Goal: Task Accomplishment & Management: Manage account settings

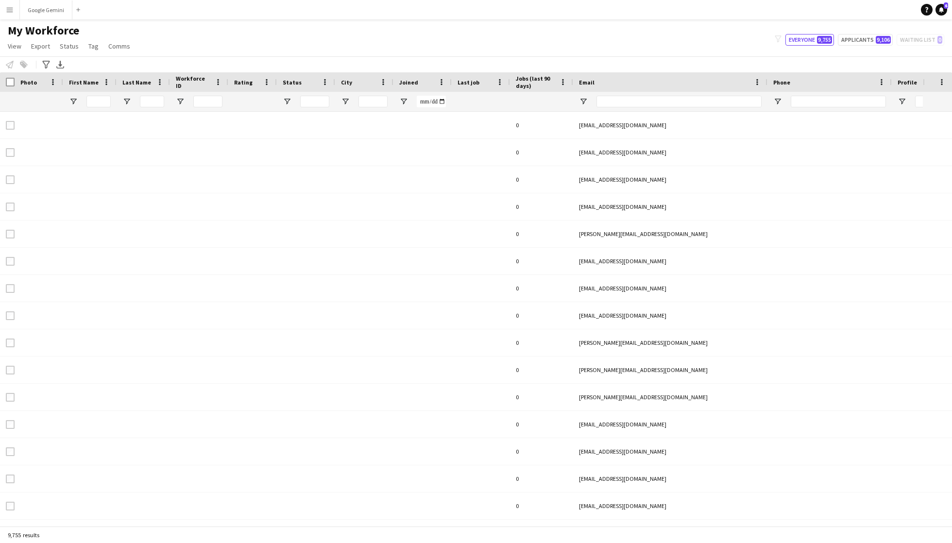
type input "*******"
type input "**********"
click at [11, 18] on button "Menu" at bounding box center [9, 9] width 19 height 19
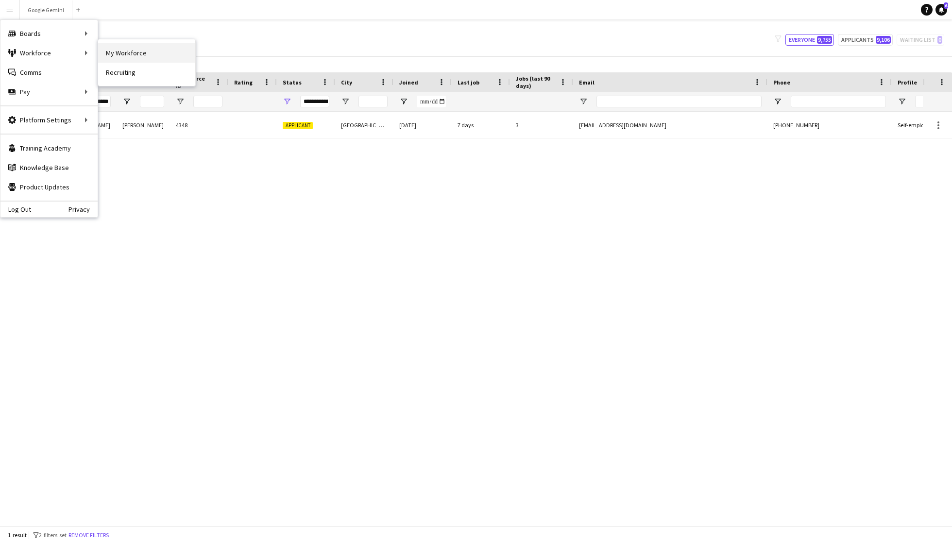
click at [129, 48] on link "My Workforce" at bounding box center [146, 52] width 97 height 19
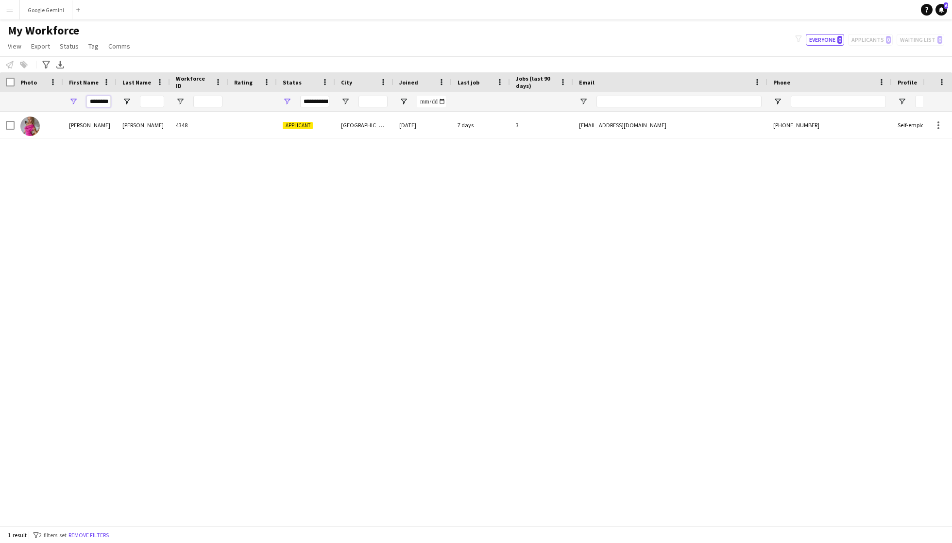
drag, startPoint x: 87, startPoint y: 102, endPoint x: 166, endPoint y: 94, distance: 78.6
click at [166, 94] on div "*******" at bounding box center [526, 101] width 1053 height 19
drag, startPoint x: 90, startPoint y: 94, endPoint x: 137, endPoint y: 101, distance: 46.7
click at [137, 101] on div "*******" at bounding box center [526, 101] width 1053 height 19
drag, startPoint x: 92, startPoint y: 101, endPoint x: 161, endPoint y: 99, distance: 69.0
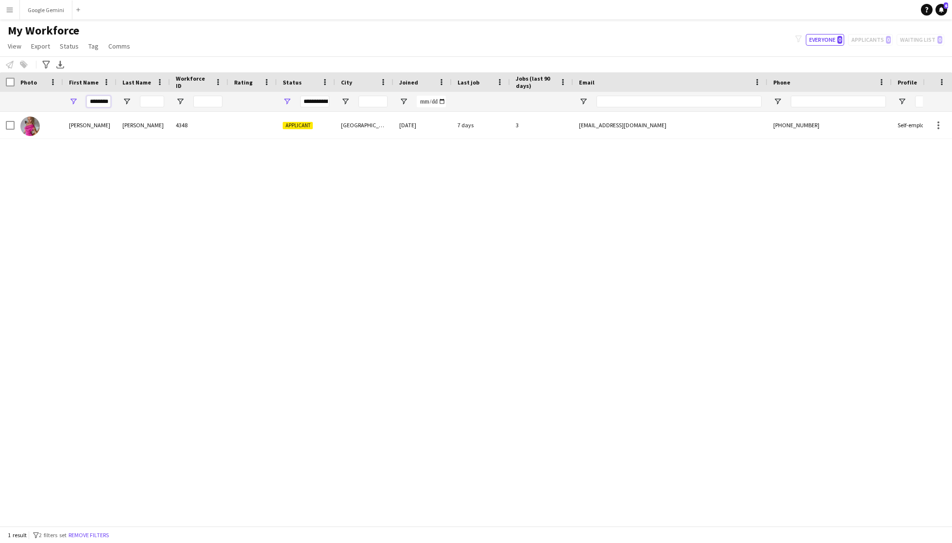
click at [161, 99] on div "*******" at bounding box center [526, 101] width 1053 height 19
type input "*"
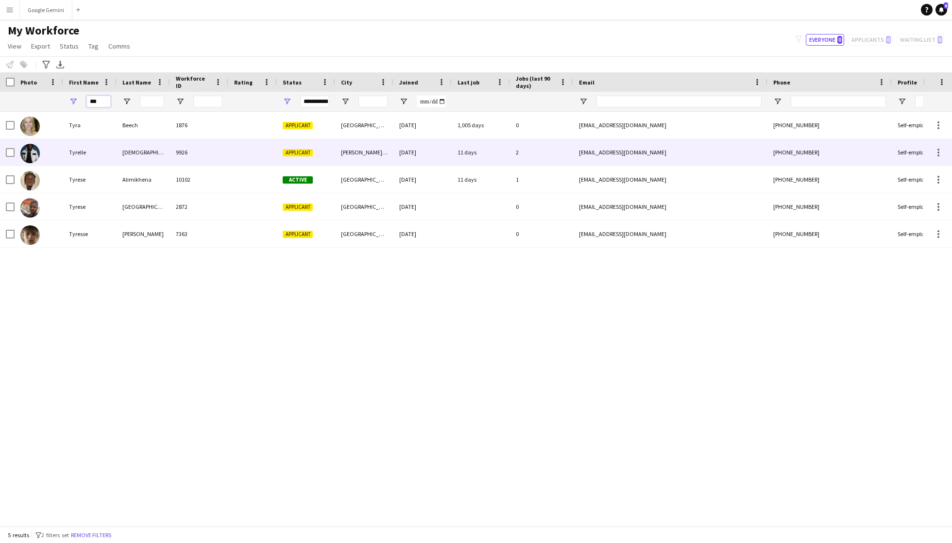
type input "***"
click at [224, 161] on div "9926" at bounding box center [199, 152] width 58 height 27
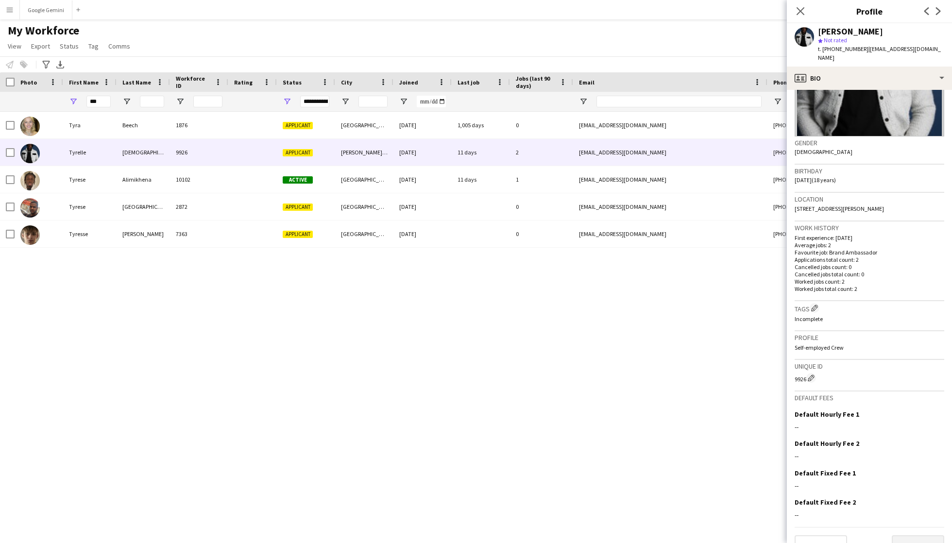
scroll to position [106, 0]
click at [918, 536] on button "Next" at bounding box center [918, 545] width 52 height 19
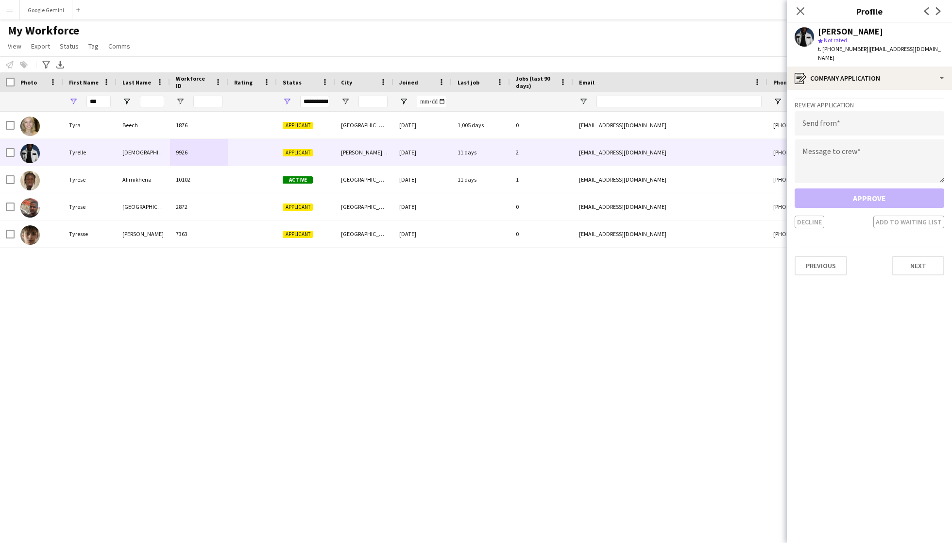
click at [873, 55] on div "[PERSON_NAME] star Not rated t. [PHONE_NUMBER] | [EMAIL_ADDRESS][DOMAIN_NAME]" at bounding box center [869, 44] width 165 height 43
click at [873, 70] on div "register Company application" at bounding box center [869, 78] width 165 height 23
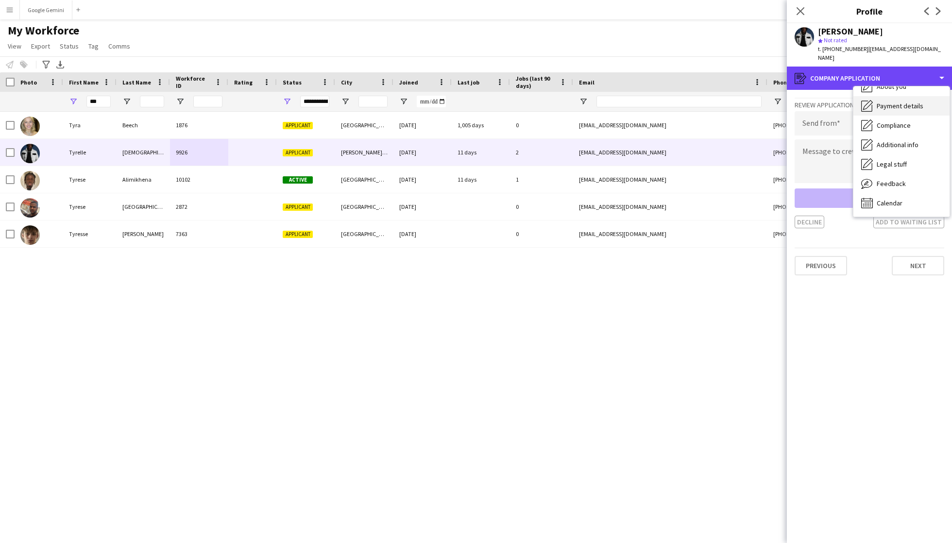
scroll to position [52, 0]
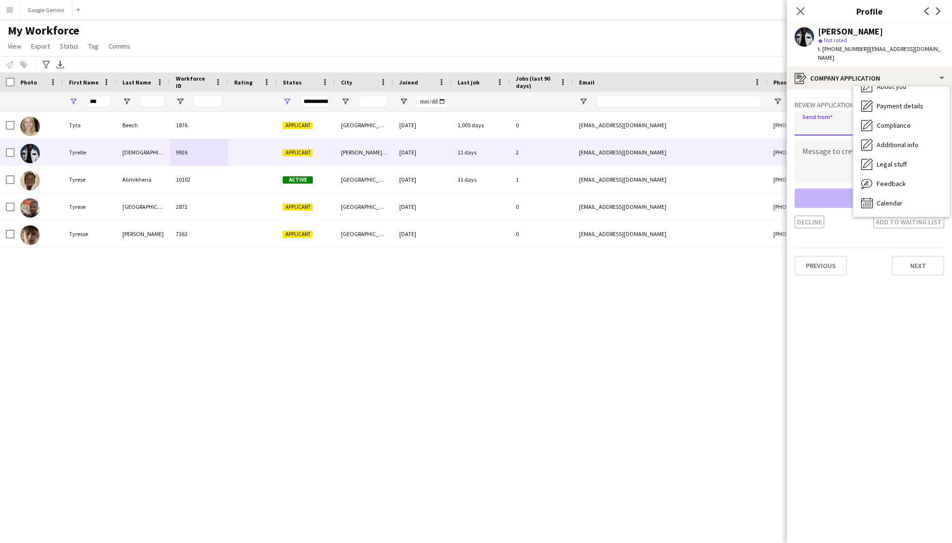
click at [821, 119] on input "email" at bounding box center [870, 123] width 150 height 24
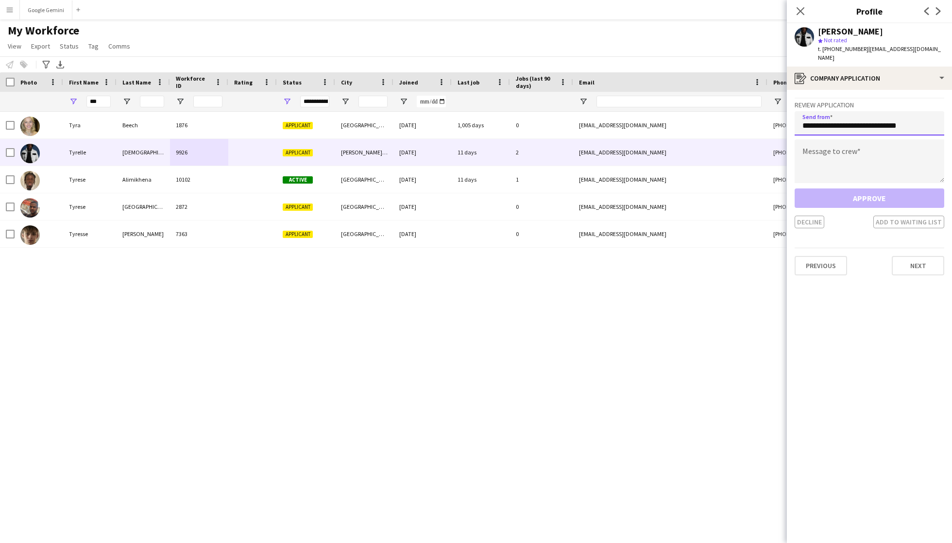
type input "**********"
click at [859, 156] on textarea at bounding box center [870, 161] width 150 height 44
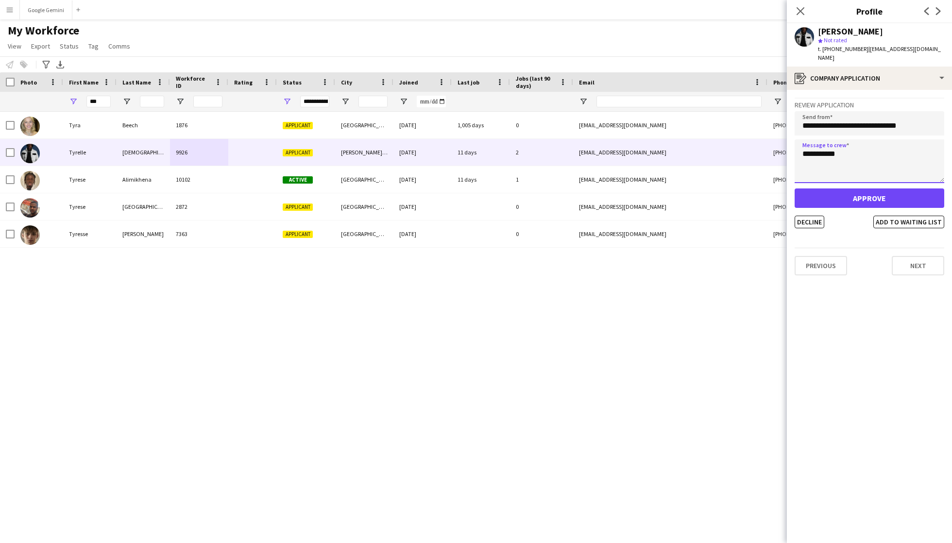
type textarea "**********"
click at [895, 190] on button "Approve" at bounding box center [870, 198] width 150 height 19
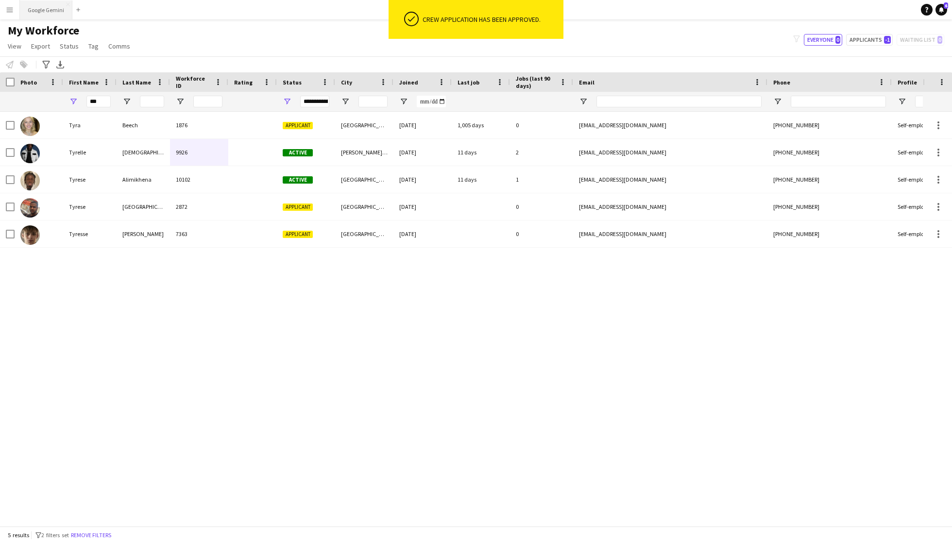
click at [36, 14] on button "Google Gemini Close" at bounding box center [46, 9] width 52 height 19
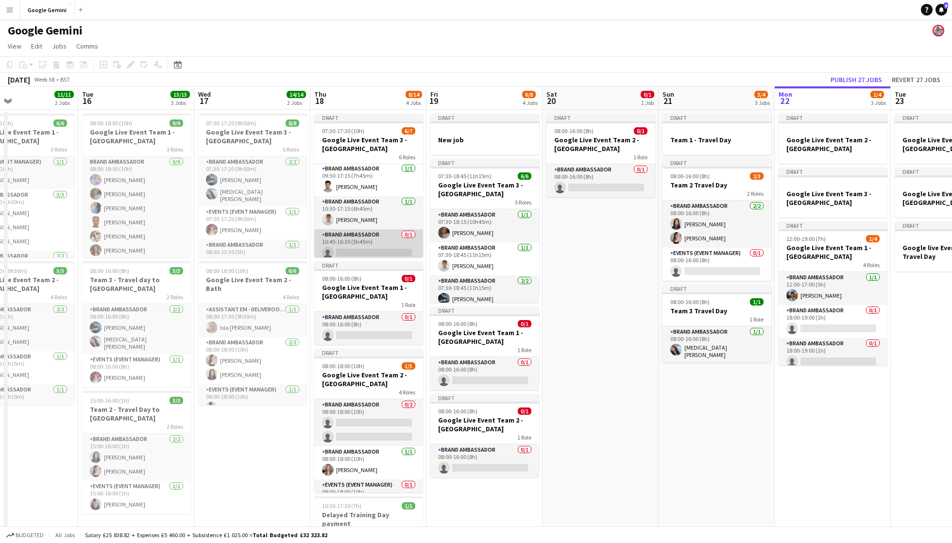
scroll to position [117, 0]
click at [383, 238] on app-card-role "Brand Ambassador 0/1 10:45-16:30 (5h45m) single-neutral-actions" at bounding box center [368, 246] width 109 height 33
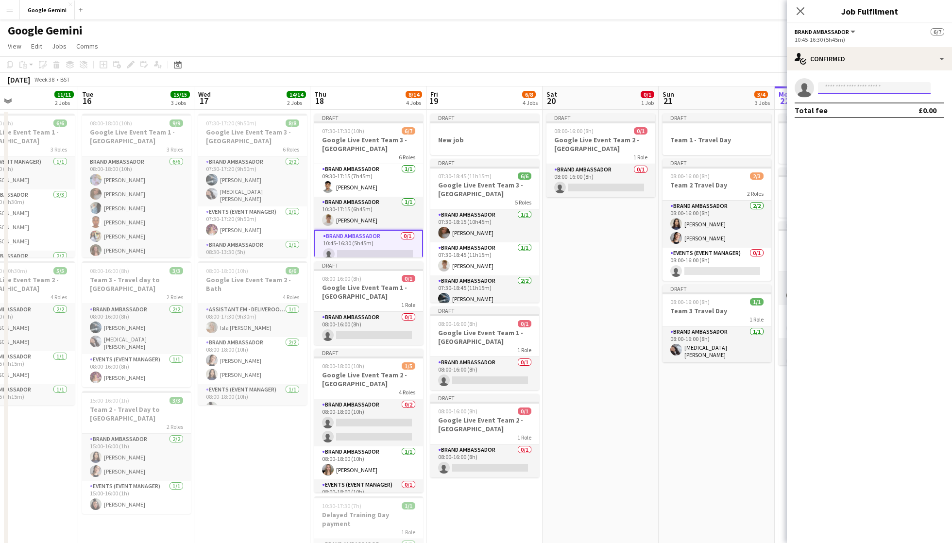
click at [827, 87] on input at bounding box center [874, 88] width 113 height 12
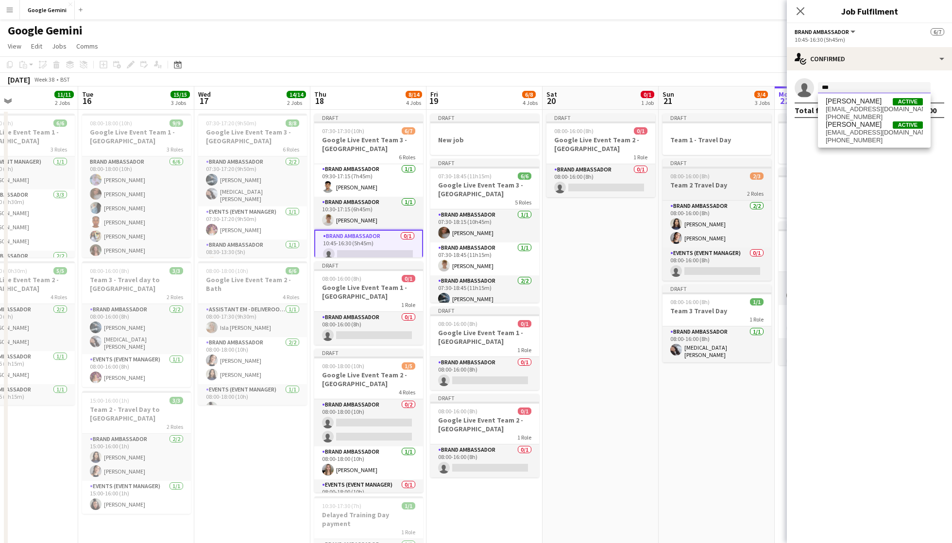
scroll to position [0, 0]
type input "***"
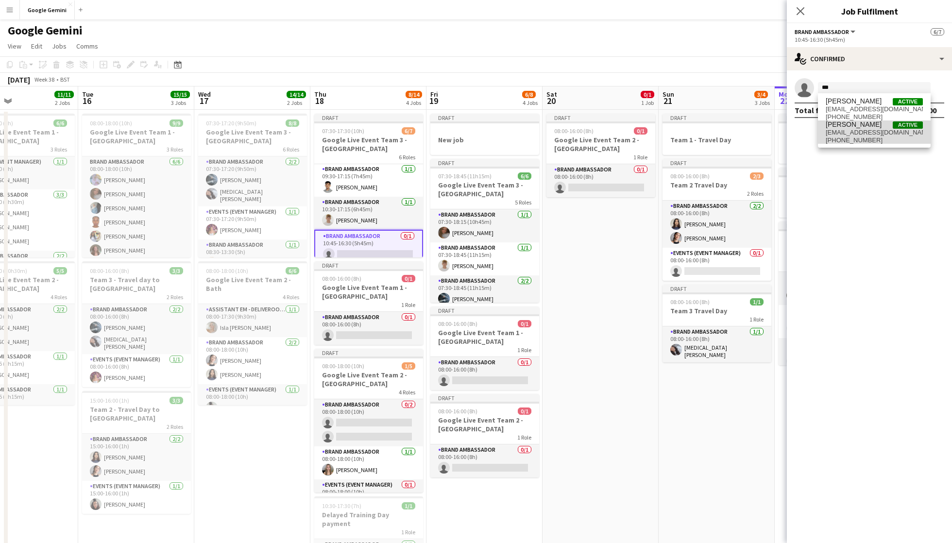
click at [836, 137] on span "[PHONE_NUMBER]" at bounding box center [874, 141] width 97 height 8
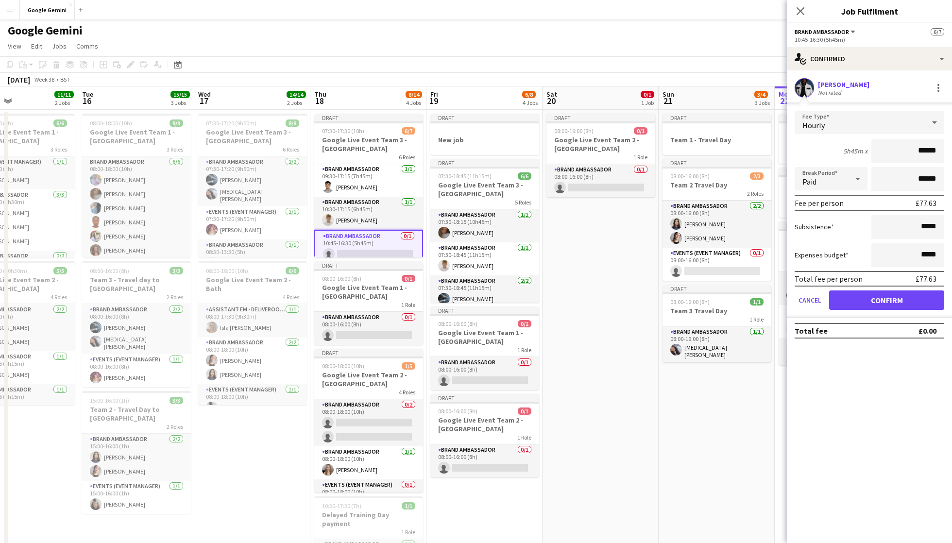
click at [898, 304] on button "Confirm" at bounding box center [886, 300] width 115 height 19
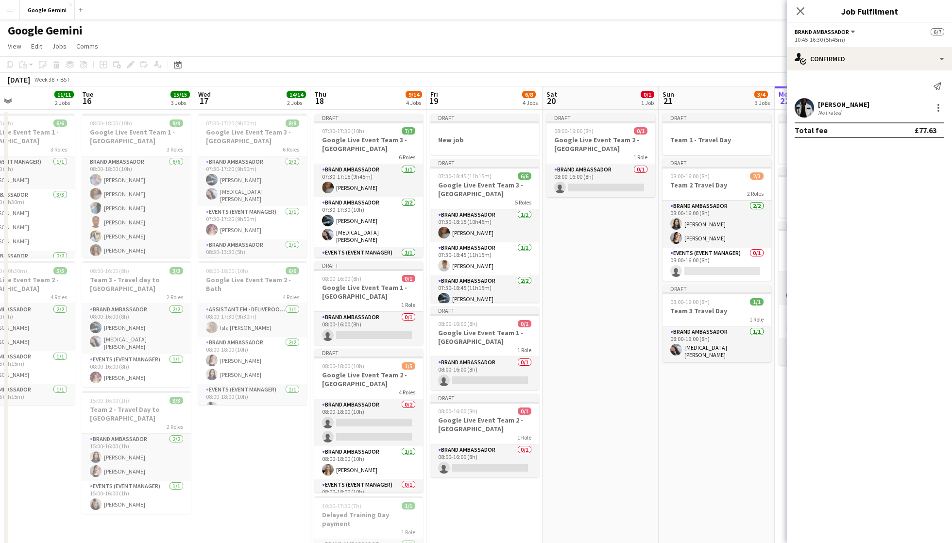
click at [625, 385] on app-date-cell "Draft 08:00-16:00 (8h) 0/1 Google Live Event Team 2 - London 1 Role Brand Ambas…" at bounding box center [601, 351] width 116 height 483
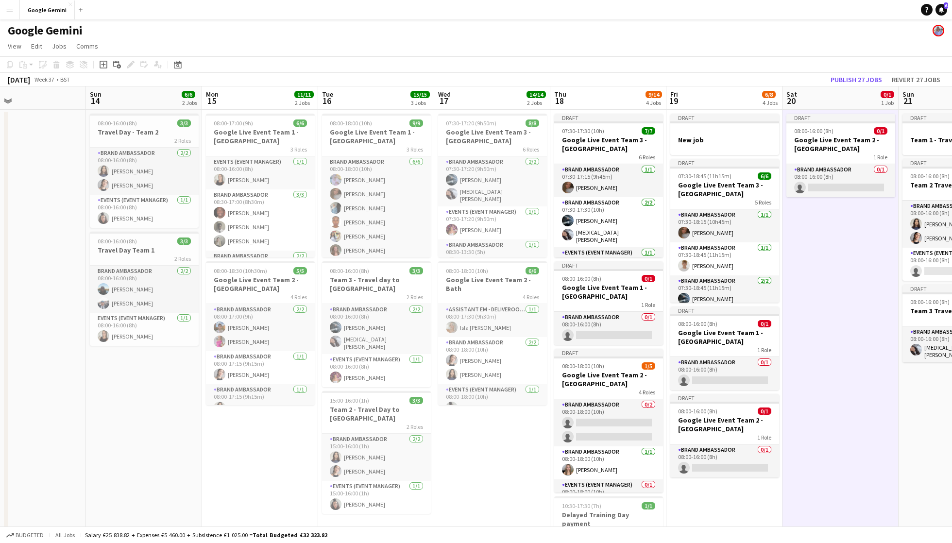
click at [500, 438] on app-date-cell "07:30-17:20 (9h50m) 8/8 Google Live Event Team 3 - Manchester 6 Roles Brand Amb…" at bounding box center [492, 351] width 116 height 483
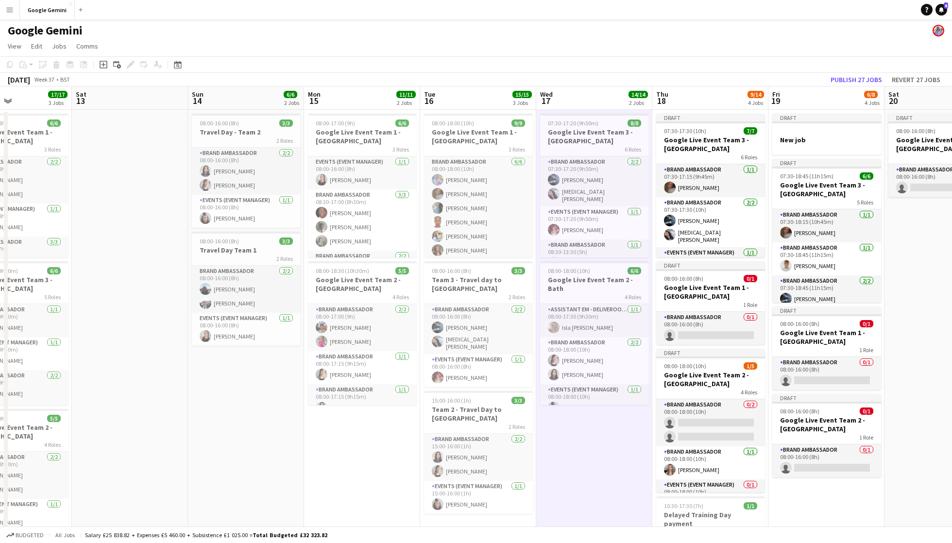
scroll to position [0, 272]
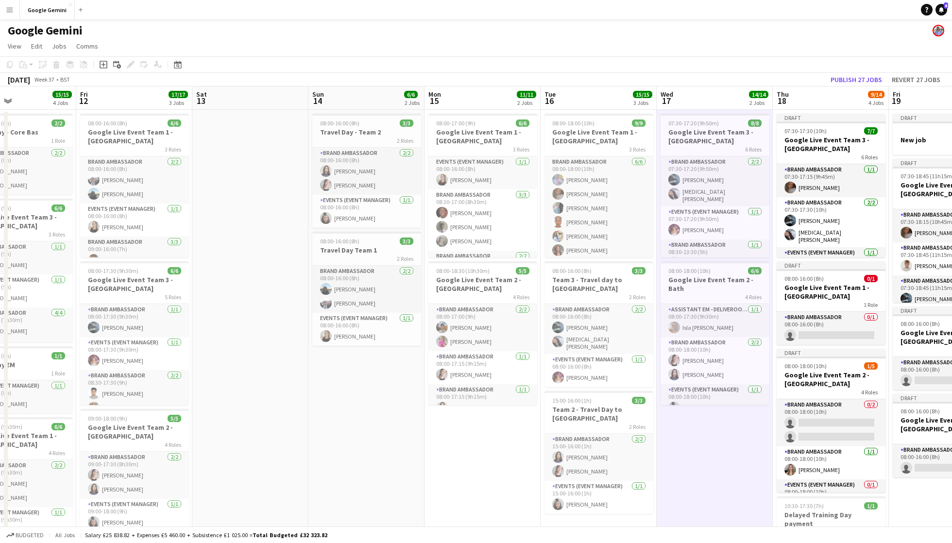
click at [11, 9] on app-icon "Menu" at bounding box center [10, 10] width 8 height 8
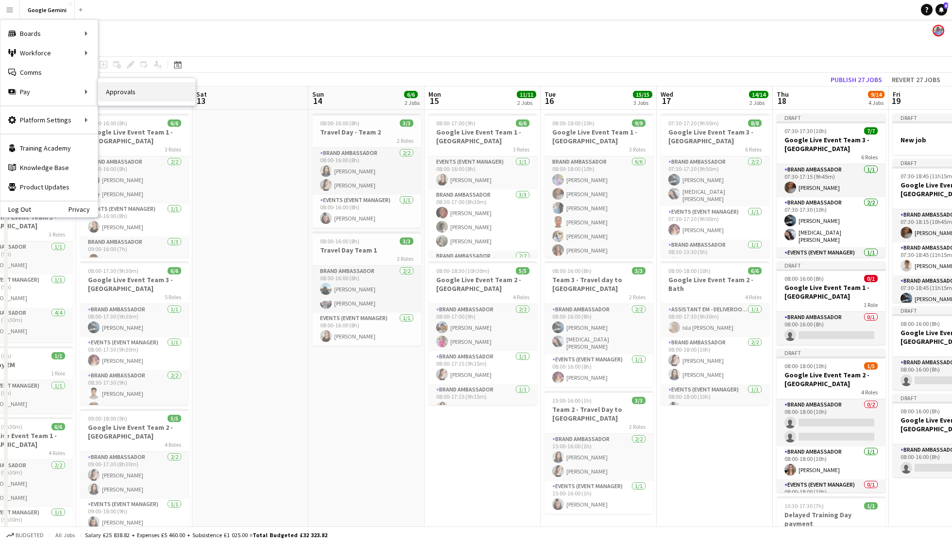
click at [125, 94] on link "Approvals" at bounding box center [146, 91] width 97 height 19
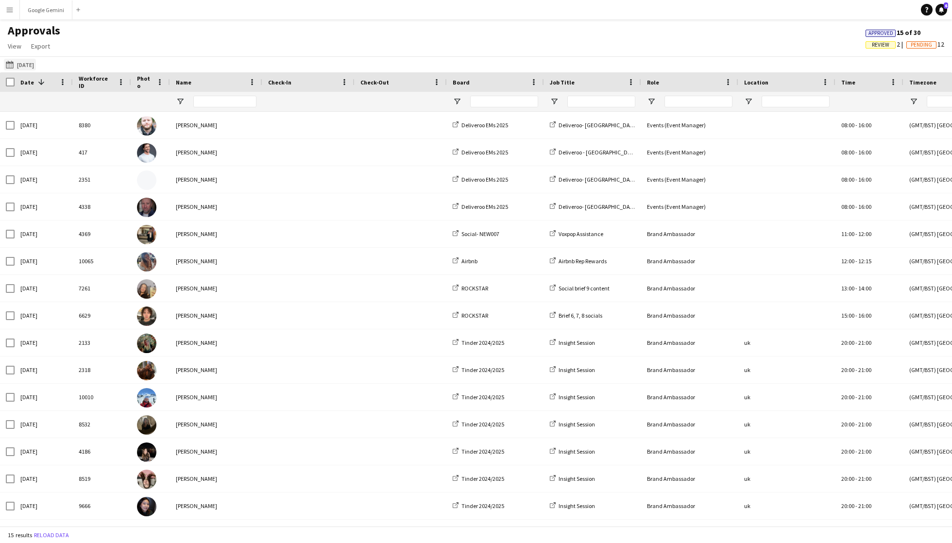
click at [31, 65] on button "[DATE] [DATE]" at bounding box center [20, 65] width 32 height 12
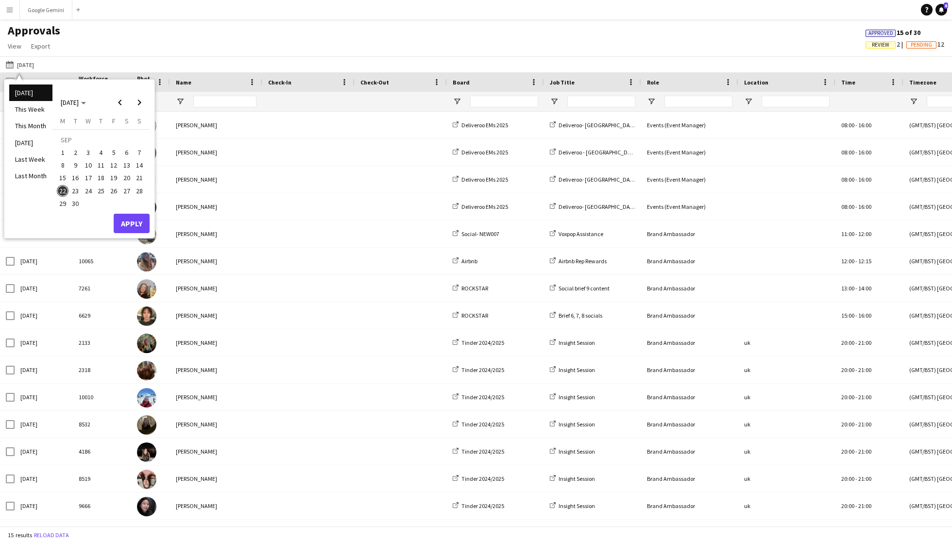
click at [85, 178] on span "17" at bounding box center [89, 179] width 12 height 12
click at [127, 222] on button "Apply" at bounding box center [132, 223] width 36 height 19
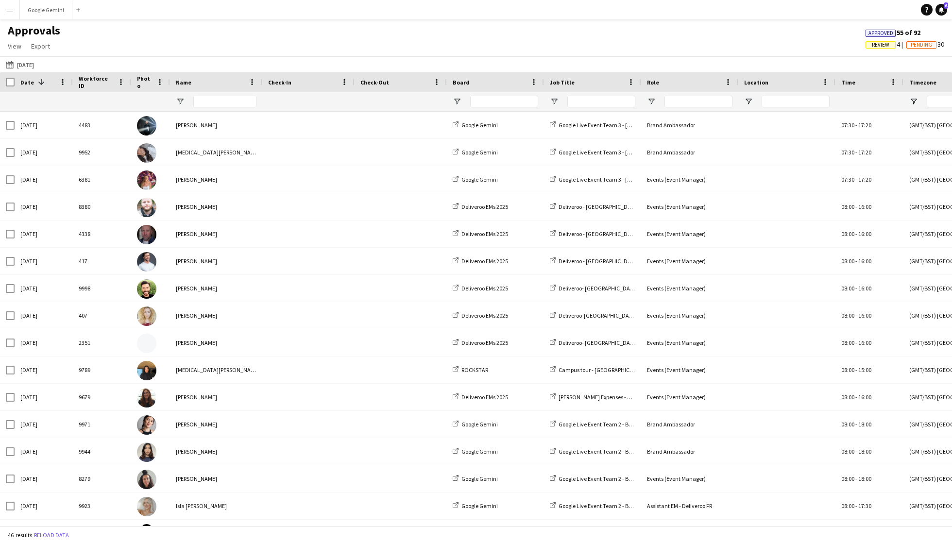
click at [884, 43] on span "Review" at bounding box center [880, 45] width 17 height 6
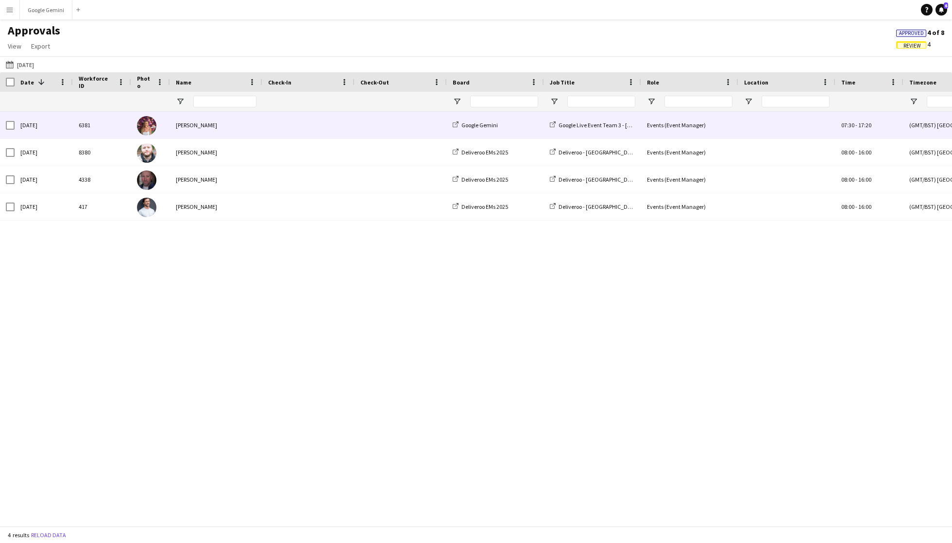
click at [299, 117] on span at bounding box center [308, 125] width 81 height 27
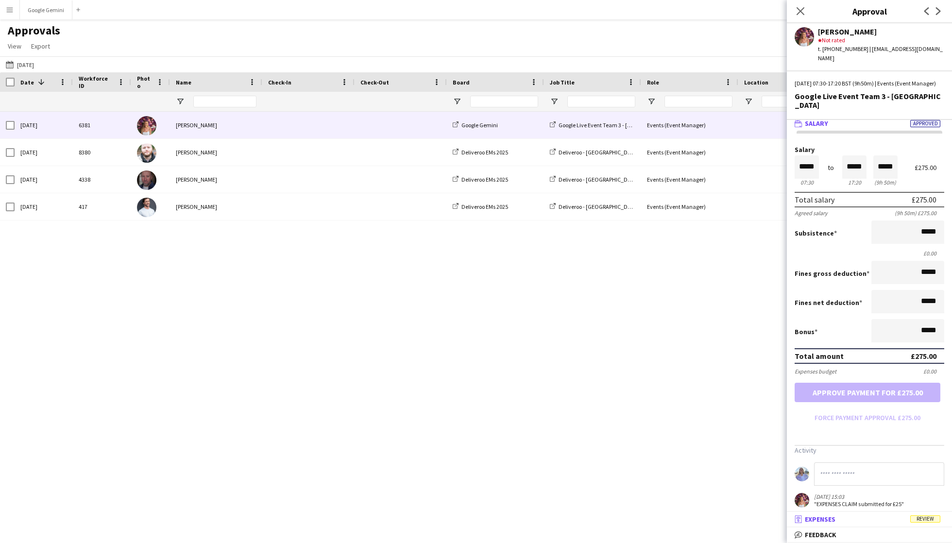
click at [884, 519] on mat-panel-title "receipt Expenses Review" at bounding box center [867, 519] width 161 height 9
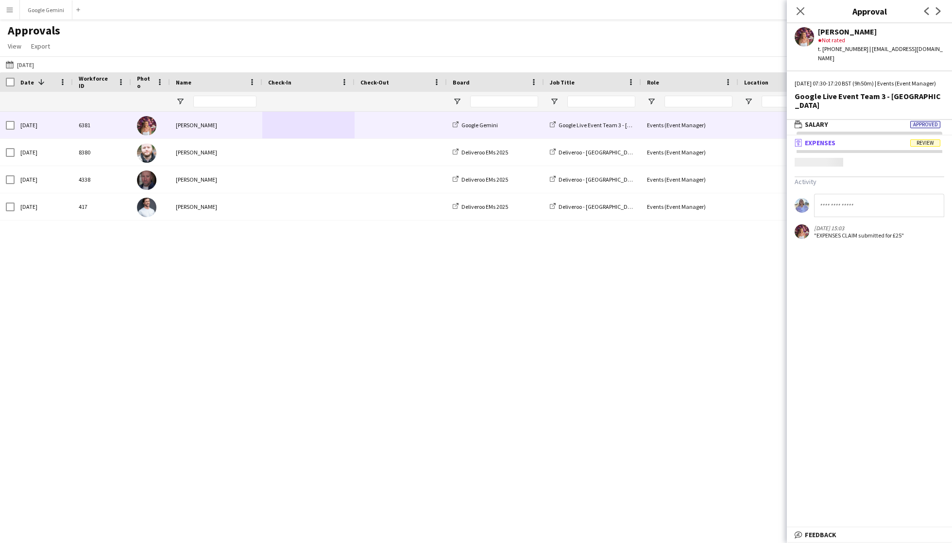
scroll to position [2, 0]
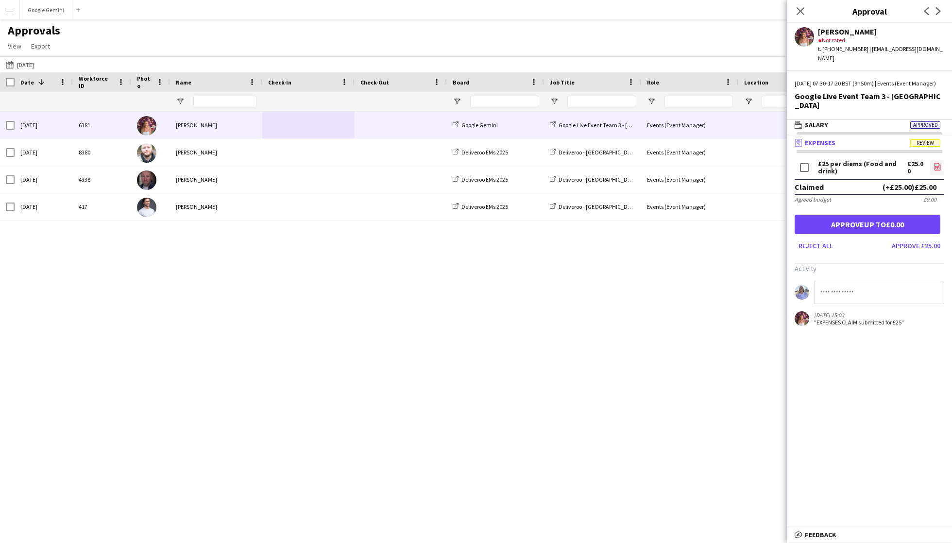
click at [937, 163] on icon "file-image" at bounding box center [938, 167] width 8 height 8
click at [922, 238] on button "Approve £25.00" at bounding box center [916, 246] width 56 height 16
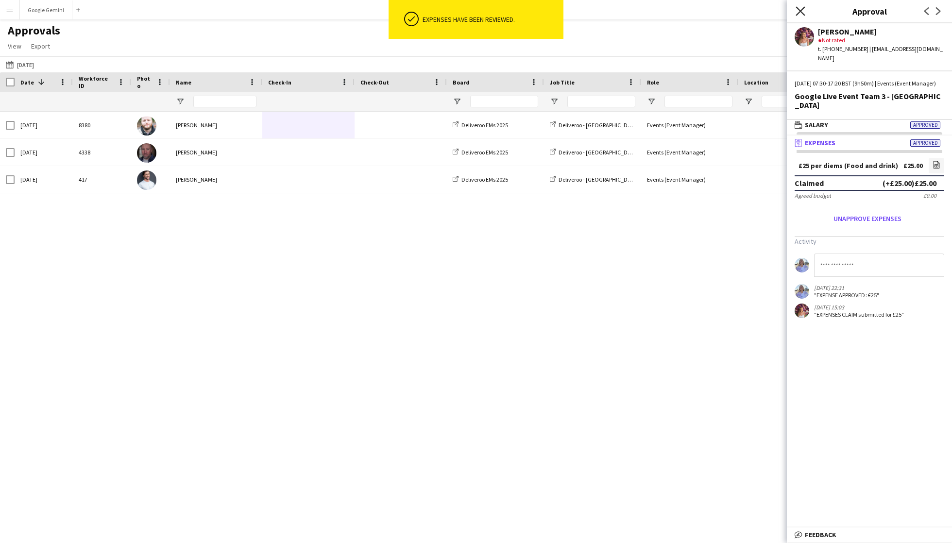
click at [804, 8] on icon at bounding box center [800, 10] width 9 height 9
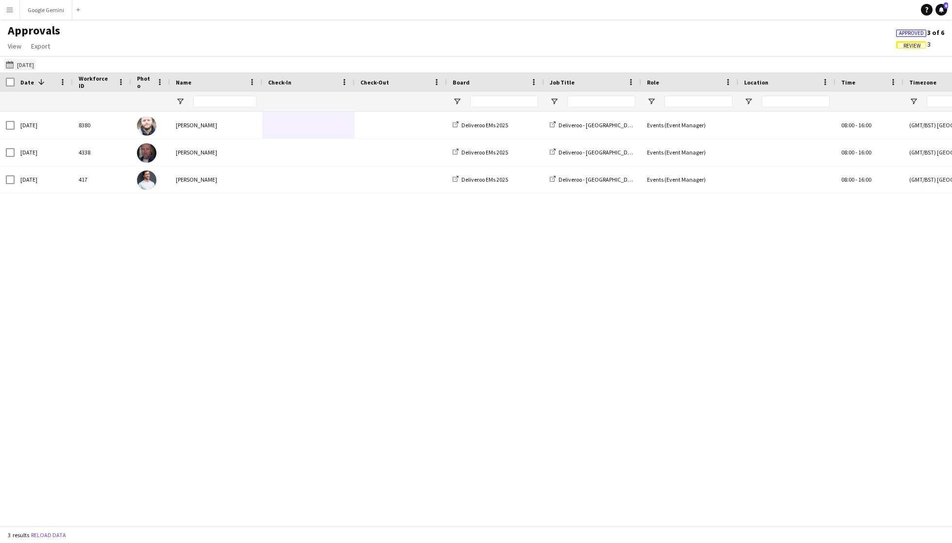
click at [29, 63] on button "[DATE] [DATE]" at bounding box center [20, 65] width 32 height 12
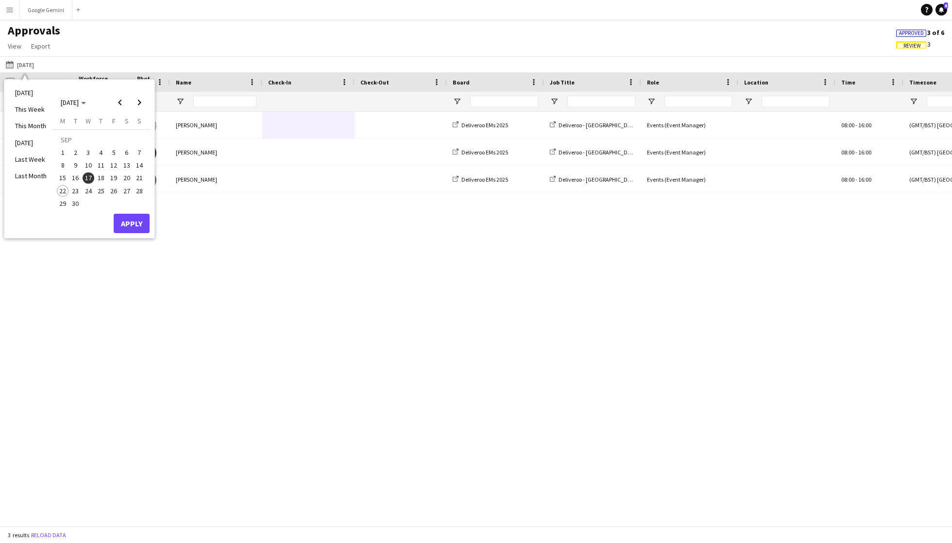
click at [76, 176] on span "16" at bounding box center [76, 179] width 12 height 12
click at [141, 223] on button "Apply" at bounding box center [132, 223] width 36 height 19
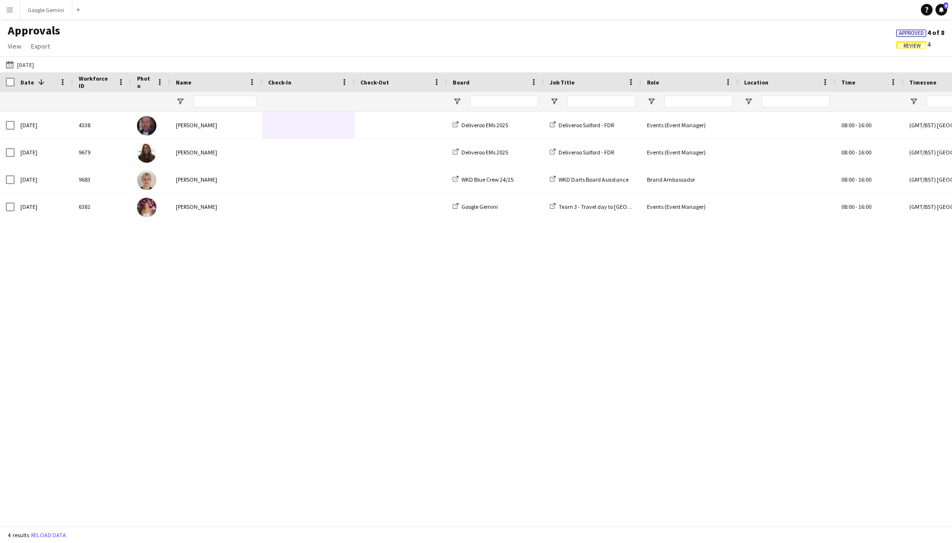
click at [906, 44] on span "Review" at bounding box center [912, 46] width 17 height 6
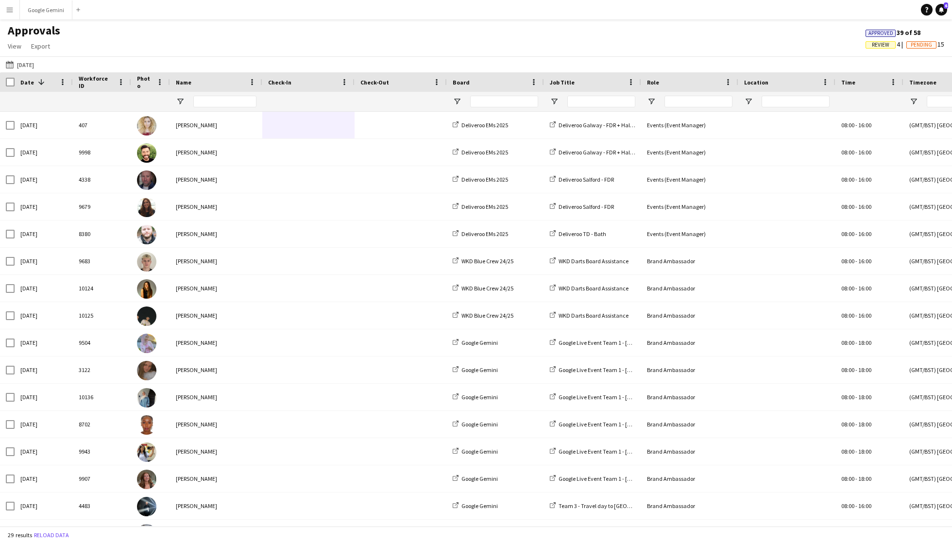
click at [880, 44] on span "Review" at bounding box center [880, 45] width 17 height 6
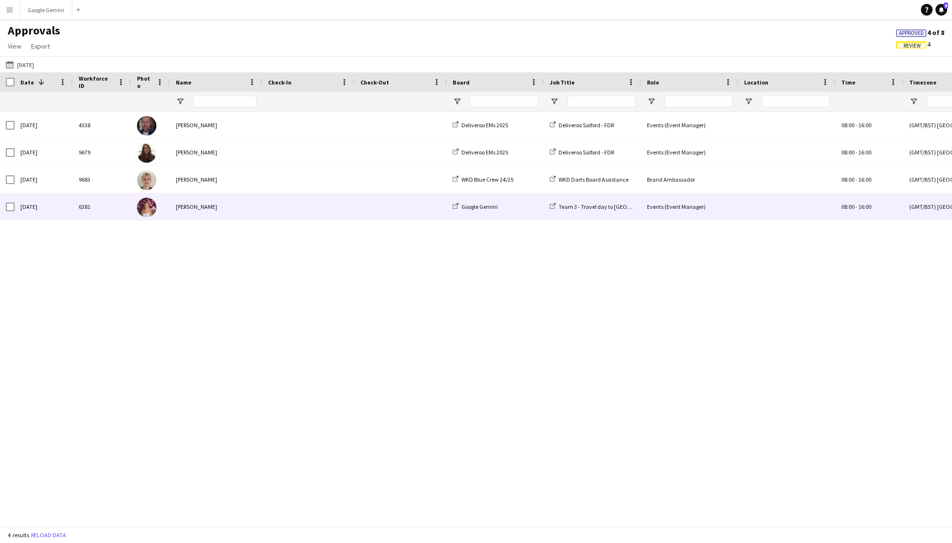
click at [301, 206] on span at bounding box center [308, 206] width 81 height 27
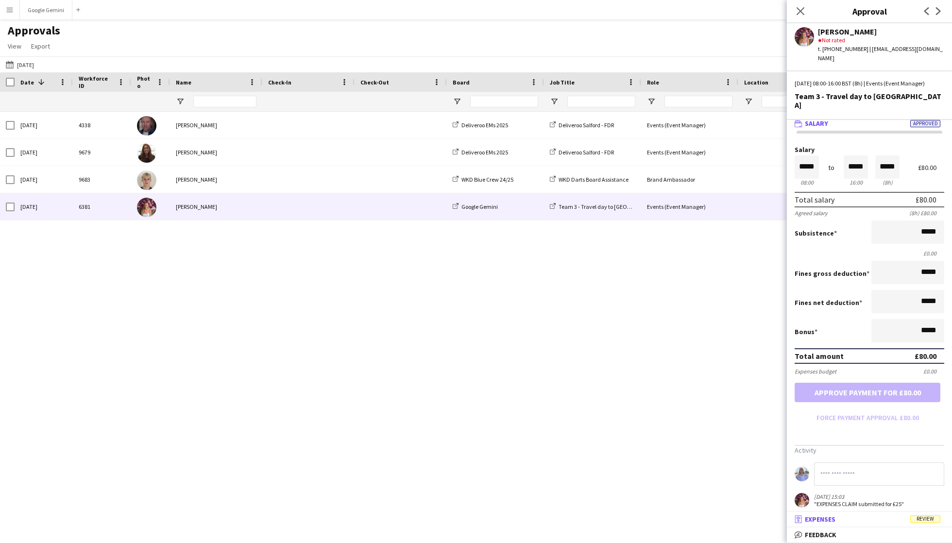
click at [846, 525] on mat-expansion-panel-header "receipt Expenses Review" at bounding box center [869, 519] width 165 height 15
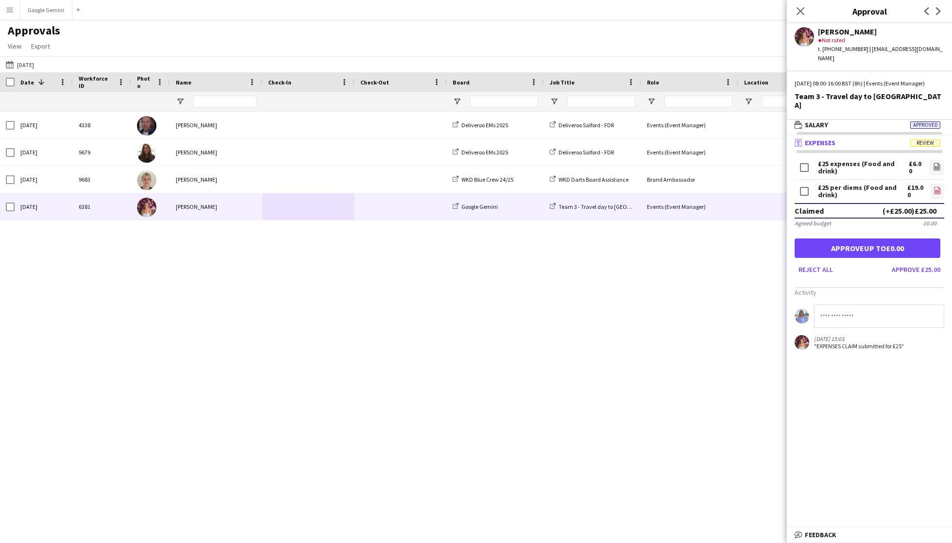
click at [934, 187] on icon "file-image" at bounding box center [938, 191] width 8 height 8
click at [930, 262] on button "Approve £25.00" at bounding box center [916, 270] width 56 height 16
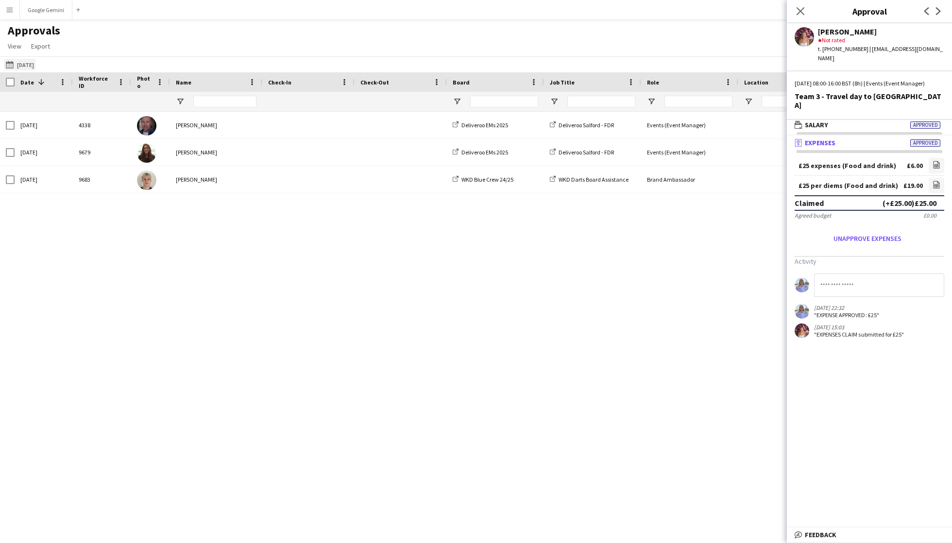
click at [34, 69] on button "[DATE] [DATE]" at bounding box center [20, 65] width 32 height 12
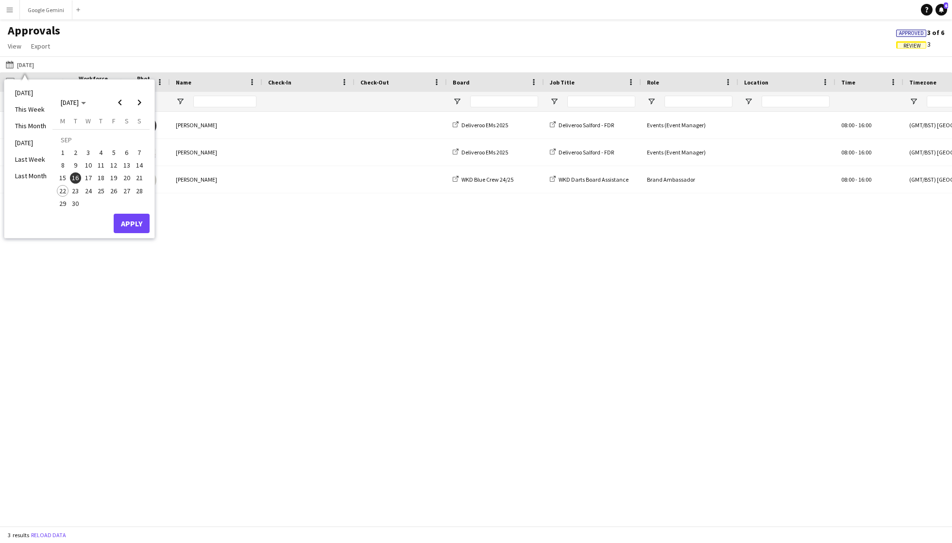
click at [59, 173] on span "15" at bounding box center [63, 179] width 12 height 12
click at [135, 224] on button "Apply" at bounding box center [132, 223] width 36 height 19
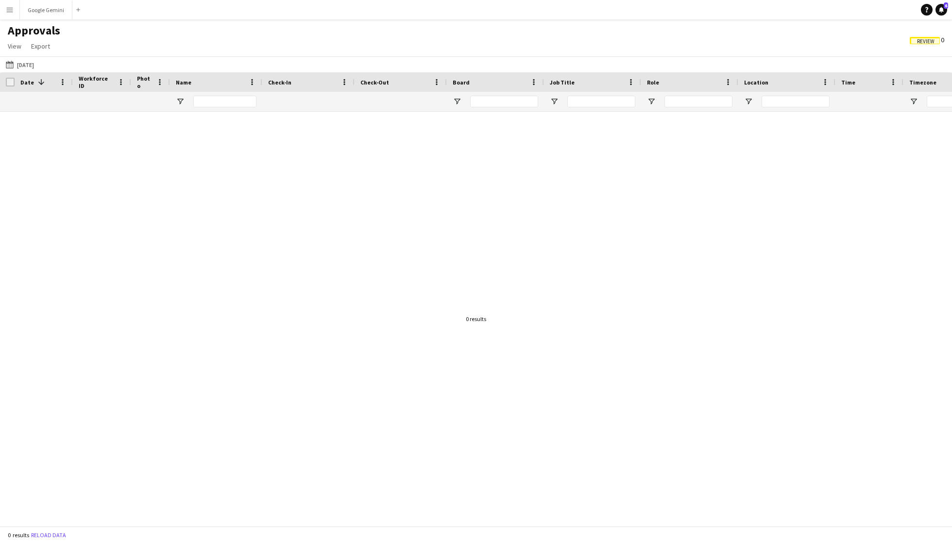
click at [922, 40] on span "Review" at bounding box center [925, 41] width 17 height 6
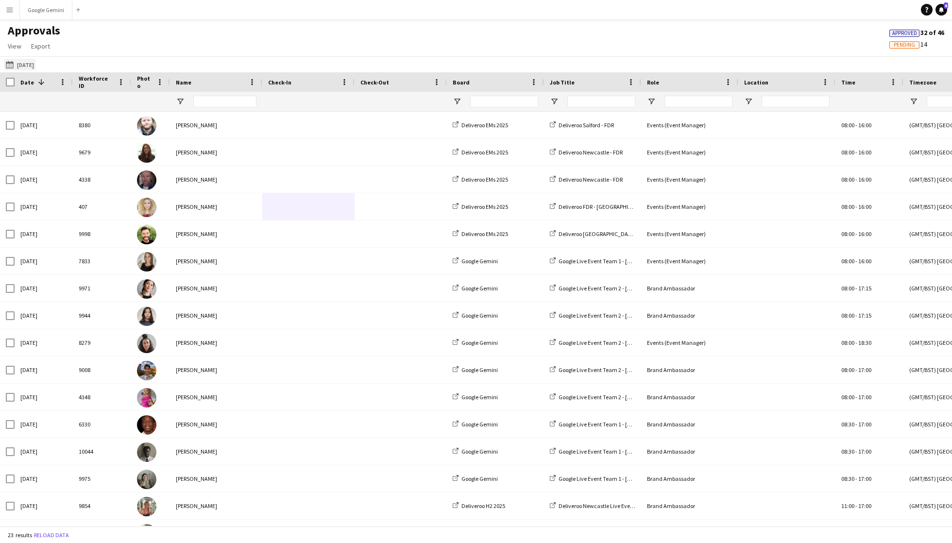
click at [12, 65] on app-icon "[DATE]" at bounding box center [11, 65] width 11 height 8
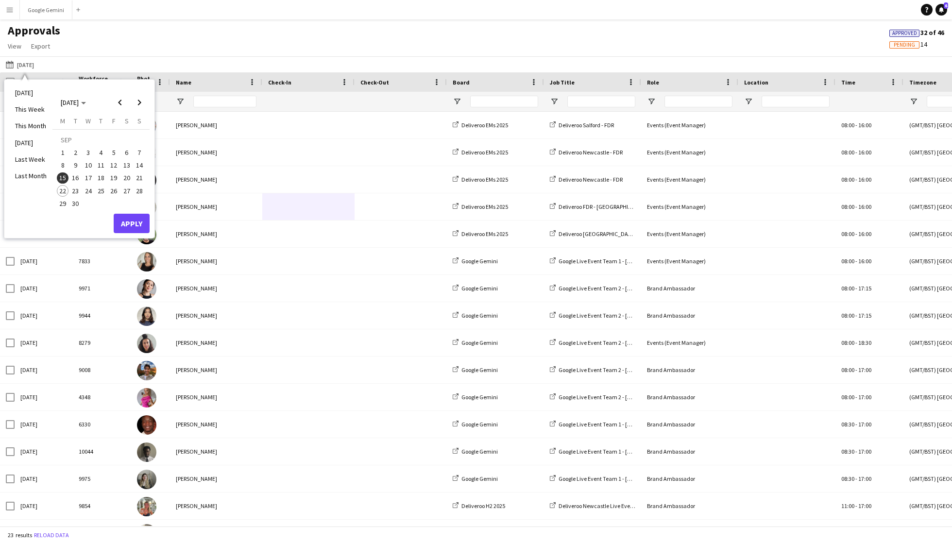
click at [142, 162] on span "14" at bounding box center [140, 165] width 12 height 12
click at [141, 232] on button "Apply" at bounding box center [132, 223] width 36 height 19
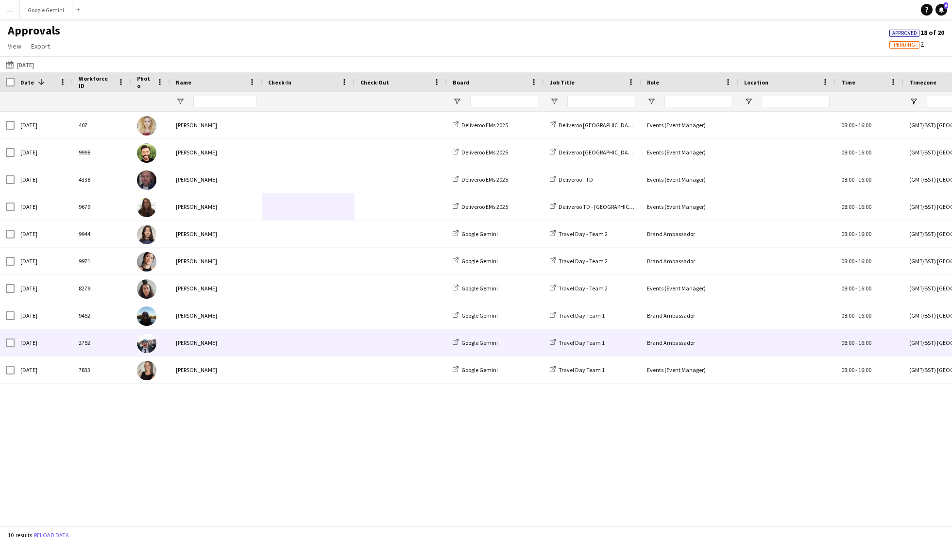
click at [263, 351] on div at bounding box center [308, 342] width 92 height 27
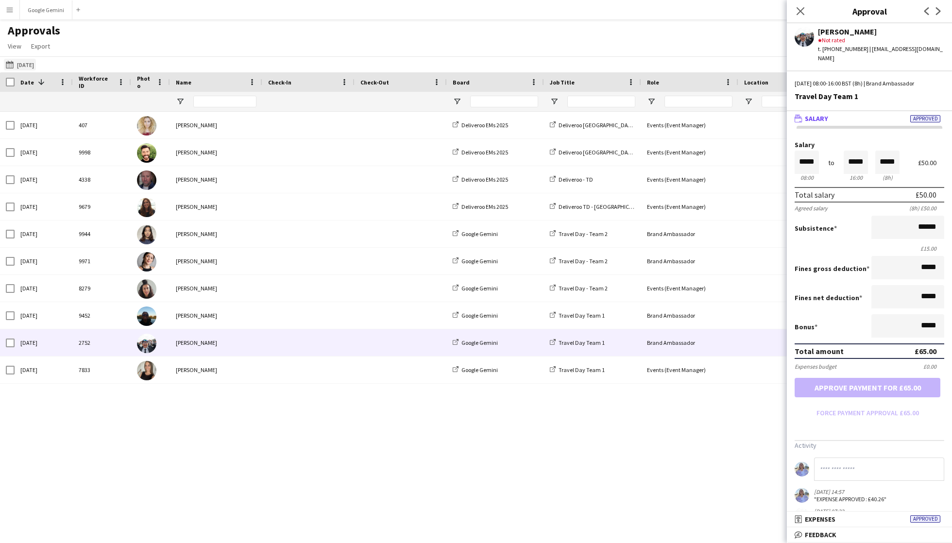
click at [36, 64] on button "[DATE] [DATE]" at bounding box center [20, 65] width 32 height 12
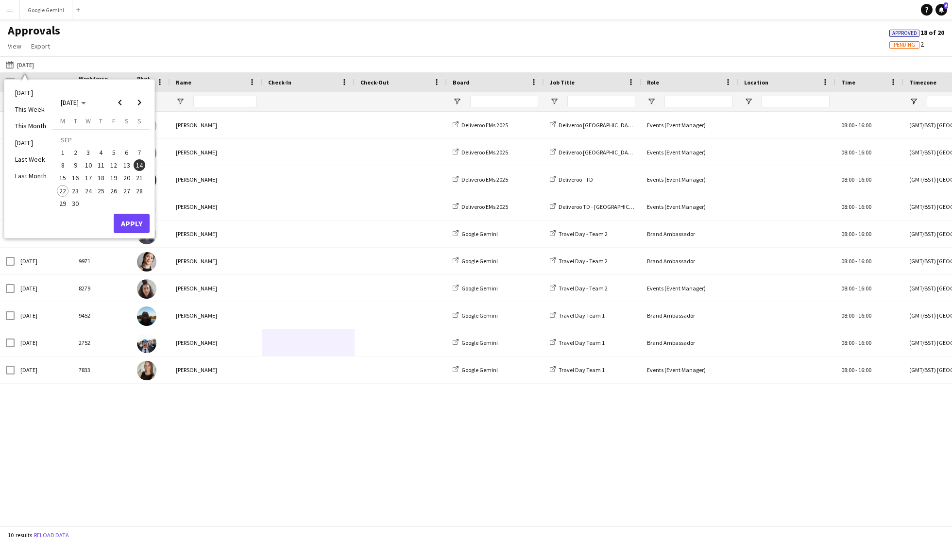
click at [125, 160] on span "13" at bounding box center [127, 165] width 12 height 12
click at [137, 219] on button "Apply" at bounding box center [132, 223] width 36 height 19
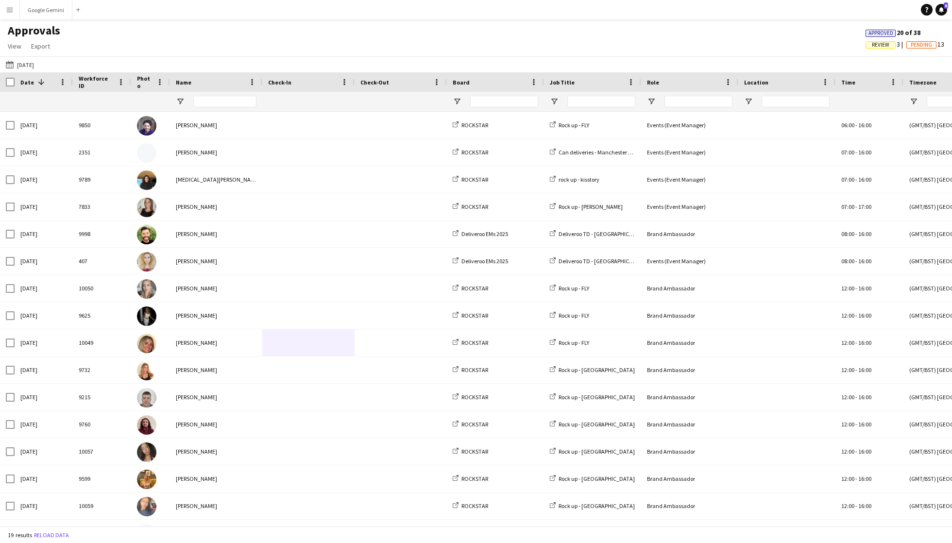
click at [873, 44] on span "Review" at bounding box center [880, 45] width 17 height 6
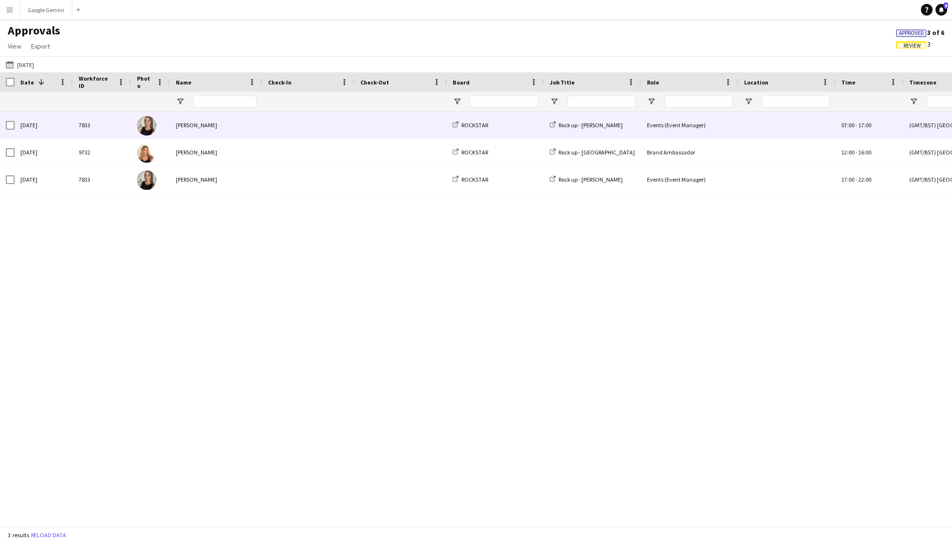
click at [213, 117] on div "[PERSON_NAME]" at bounding box center [216, 125] width 92 height 27
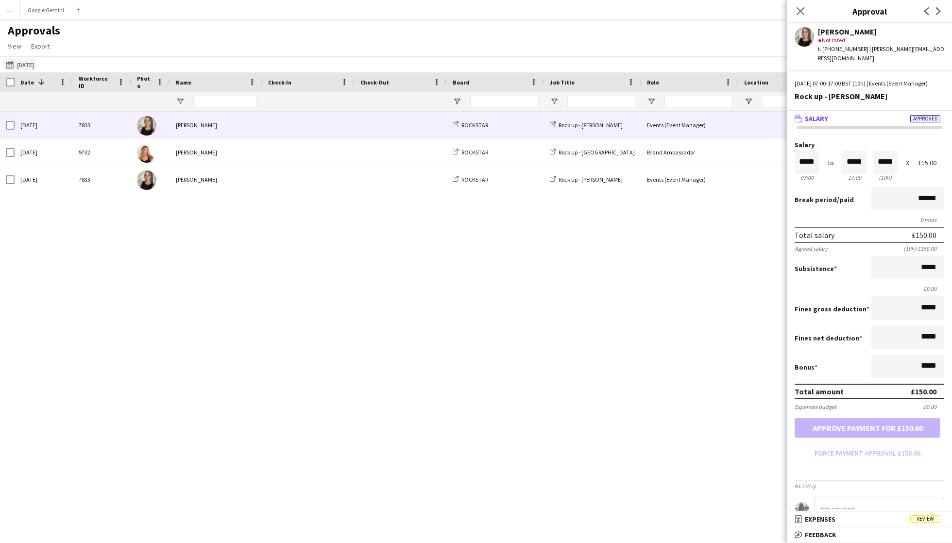
click at [22, 63] on button "[DATE] [DATE]" at bounding box center [20, 65] width 32 height 12
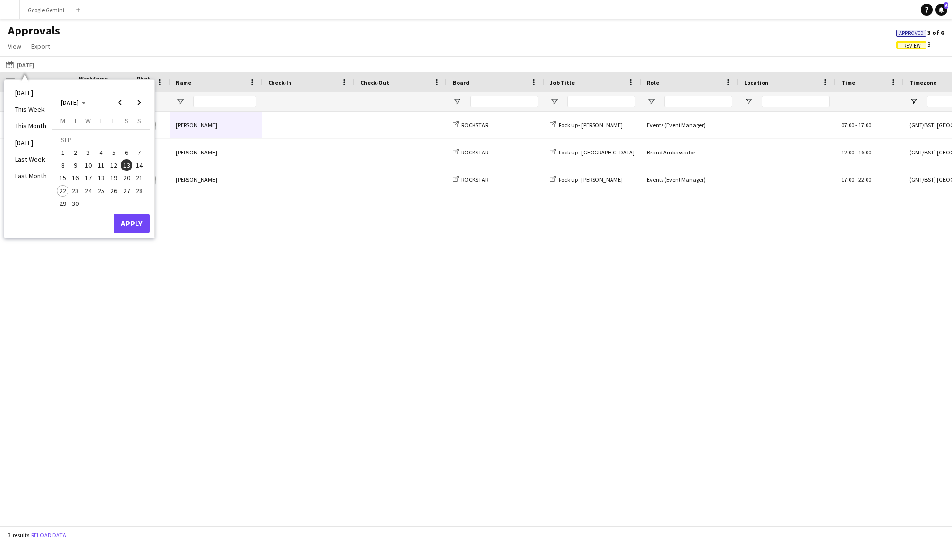
click at [117, 161] on span "12" at bounding box center [114, 165] width 12 height 12
click at [128, 225] on button "Apply" at bounding box center [132, 223] width 36 height 19
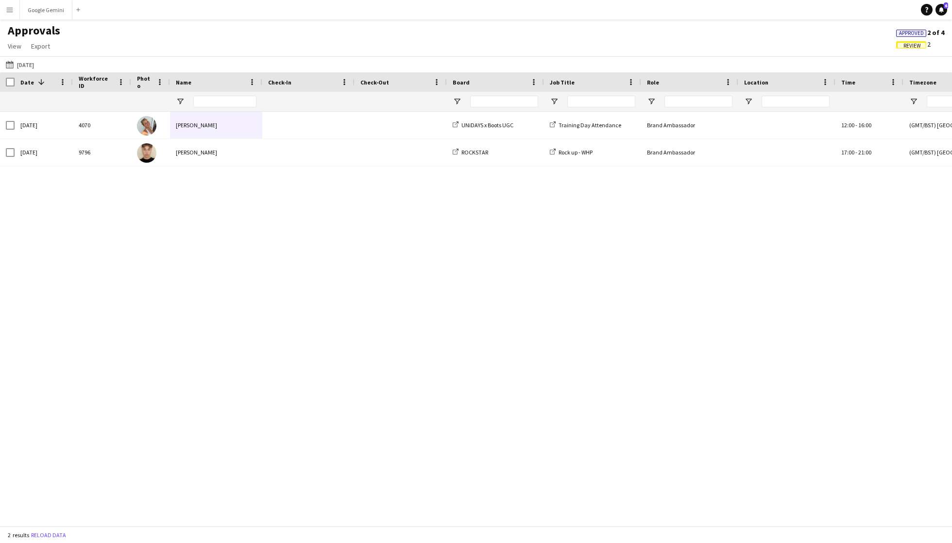
click at [916, 43] on span "Review" at bounding box center [912, 46] width 17 height 6
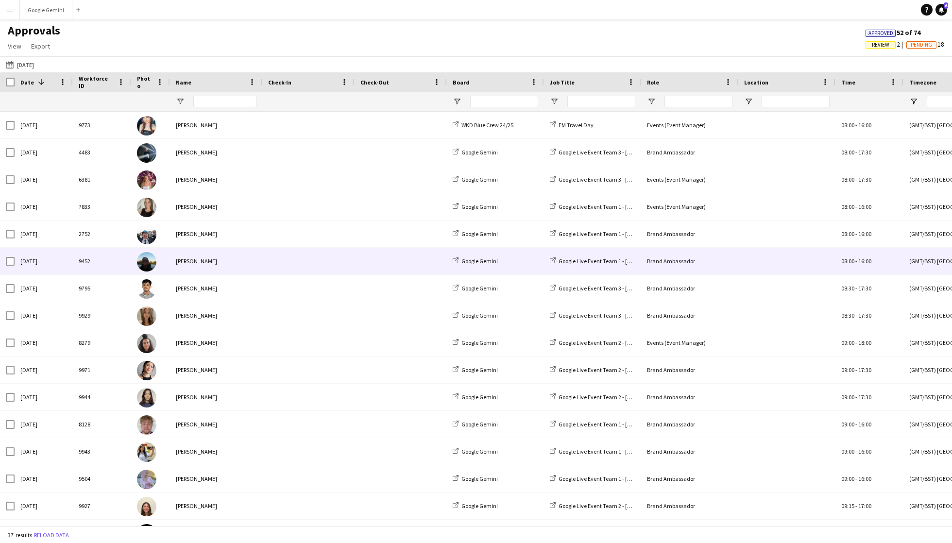
click at [220, 262] on div "[PERSON_NAME]" at bounding box center [216, 261] width 92 height 27
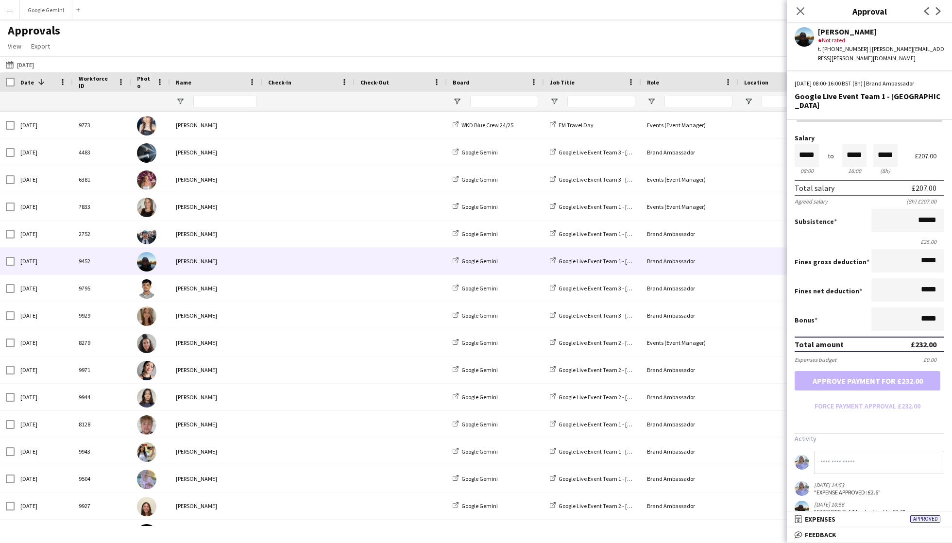
scroll to position [15, 0]
click at [879, 521] on mat-panel-title "receipt Expenses Approved" at bounding box center [867, 519] width 161 height 9
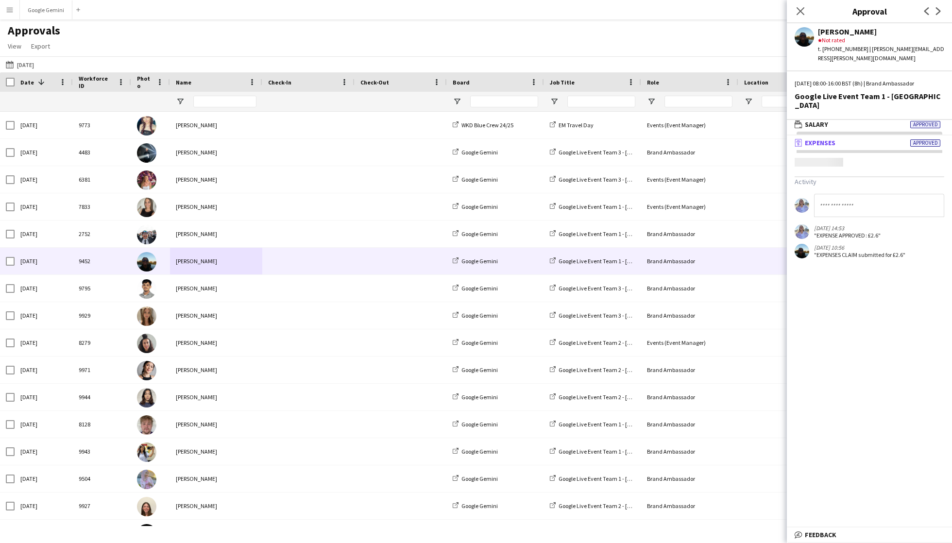
scroll to position [2, 0]
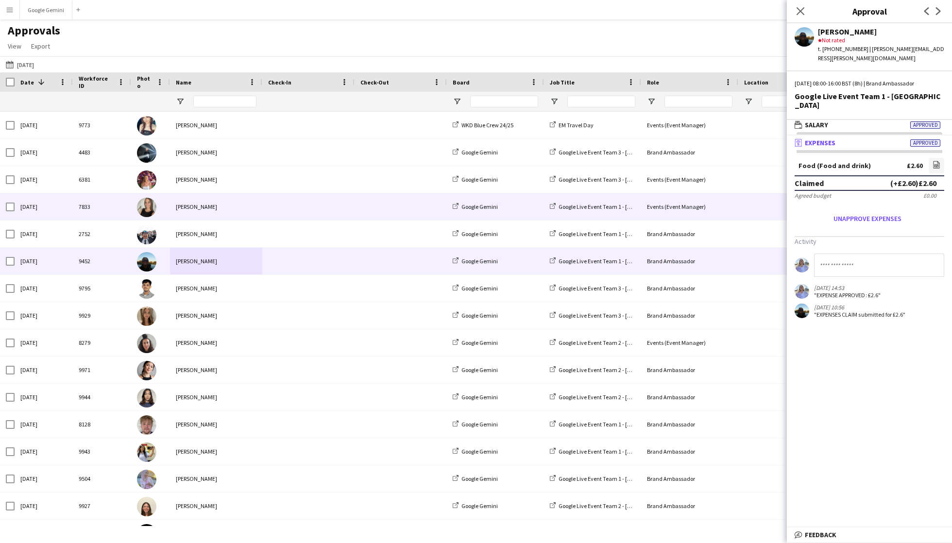
drag, startPoint x: 190, startPoint y: 208, endPoint x: 183, endPoint y: 208, distance: 7.8
click at [190, 208] on div "[PERSON_NAME]" at bounding box center [216, 206] width 92 height 27
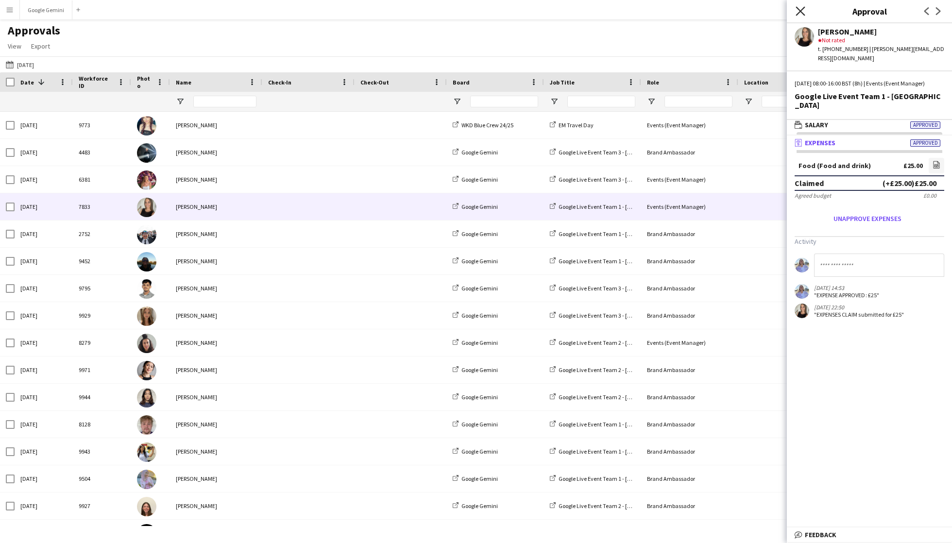
click at [797, 9] on icon "Close pop-in" at bounding box center [800, 10] width 9 height 9
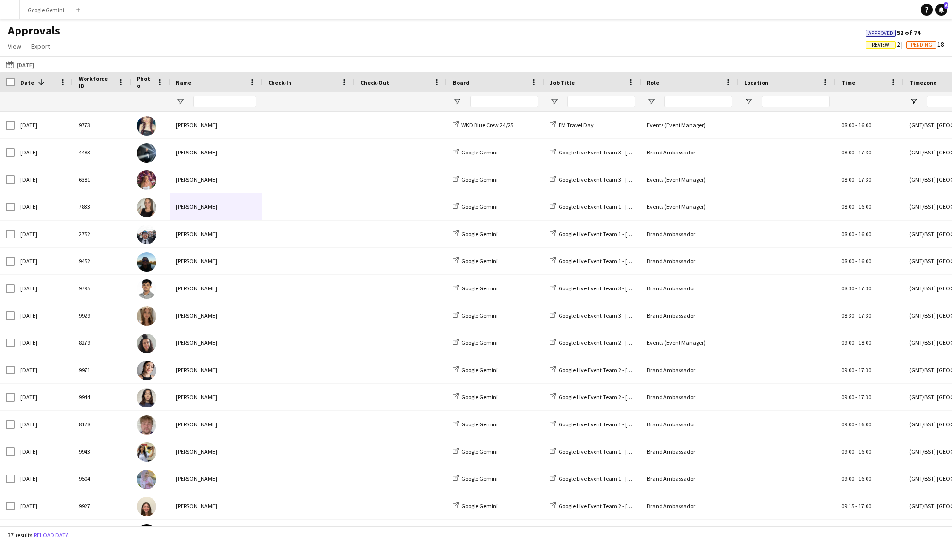
click at [880, 43] on span "Review" at bounding box center [880, 45] width 17 height 6
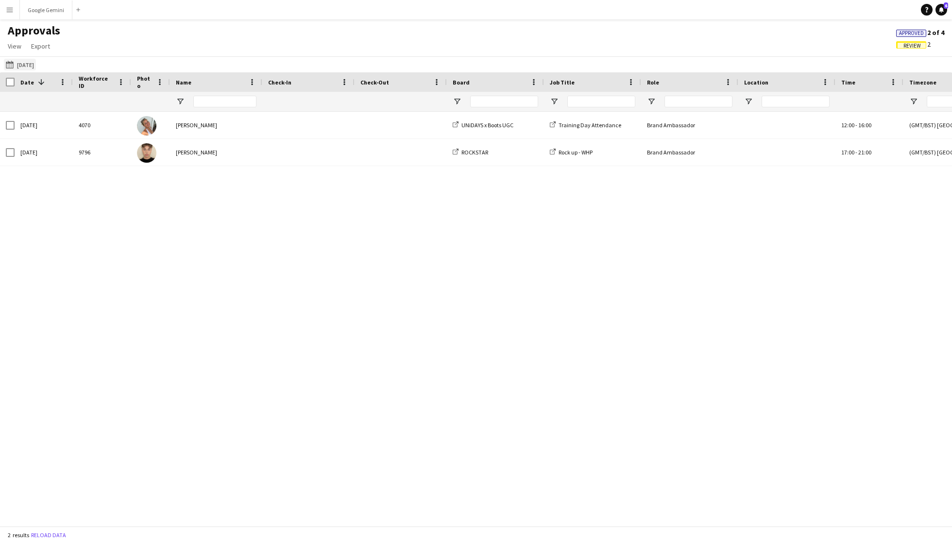
click at [33, 61] on button "[DATE] [DATE]" at bounding box center [20, 65] width 32 height 12
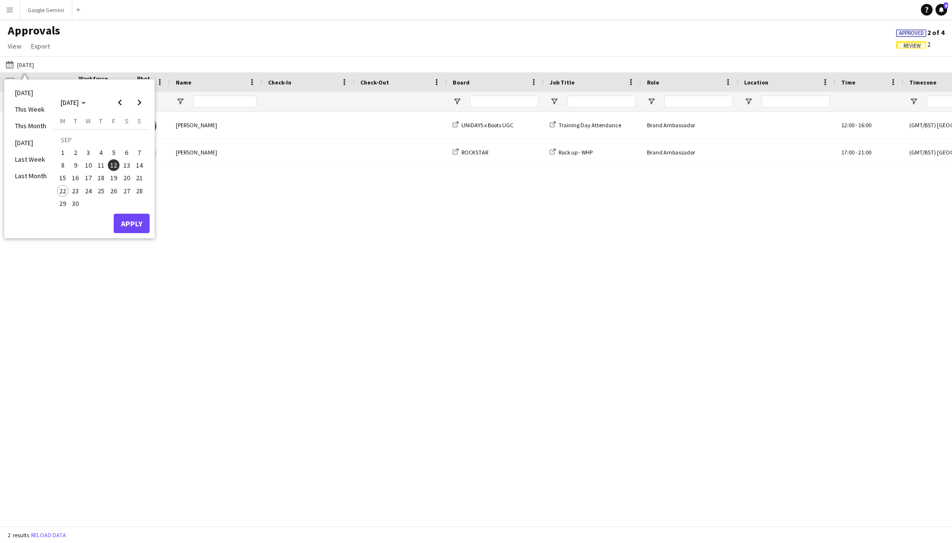
click at [104, 163] on span "11" at bounding box center [101, 165] width 12 height 12
click at [132, 214] on button "Apply" at bounding box center [132, 223] width 36 height 19
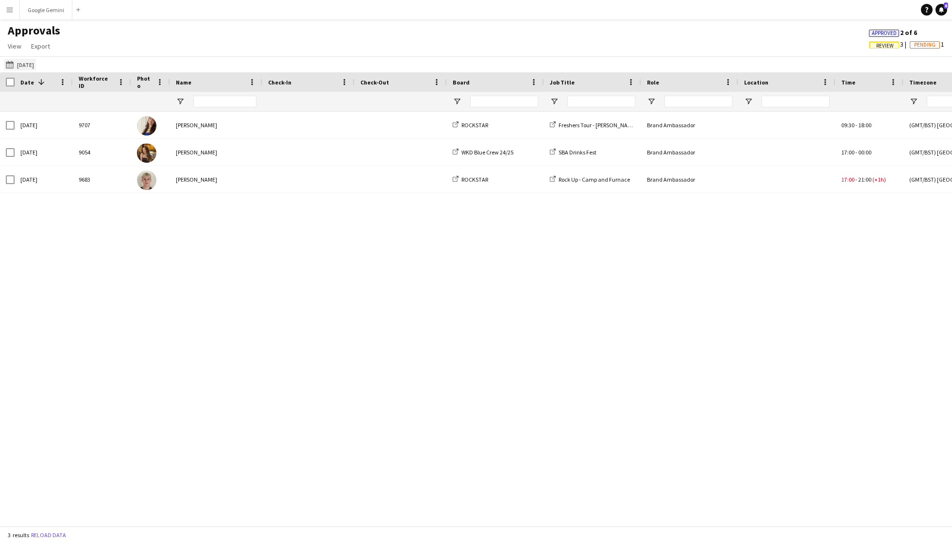
click at [31, 65] on button "[DATE] [DATE]" at bounding box center [20, 65] width 32 height 12
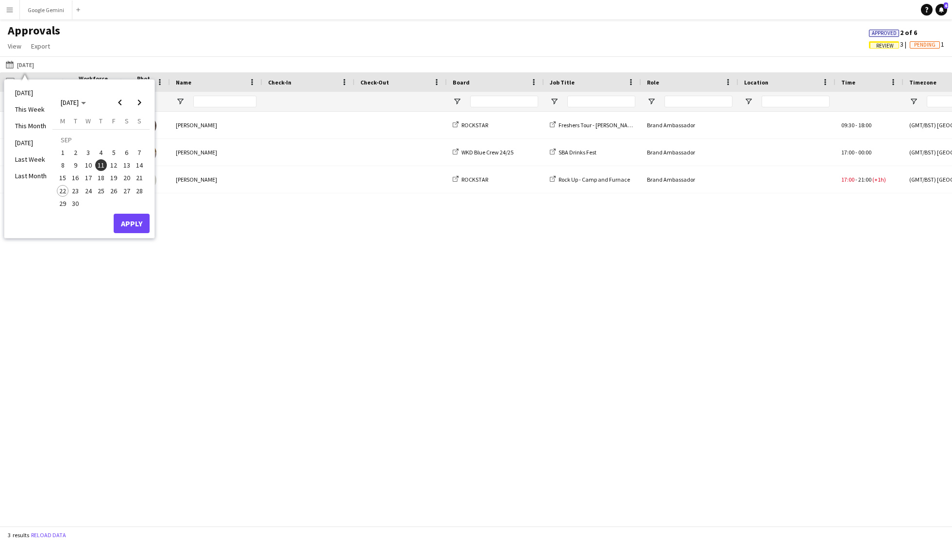
click at [86, 168] on span "10" at bounding box center [89, 165] width 12 height 12
click at [140, 219] on button "Apply" at bounding box center [132, 223] width 36 height 19
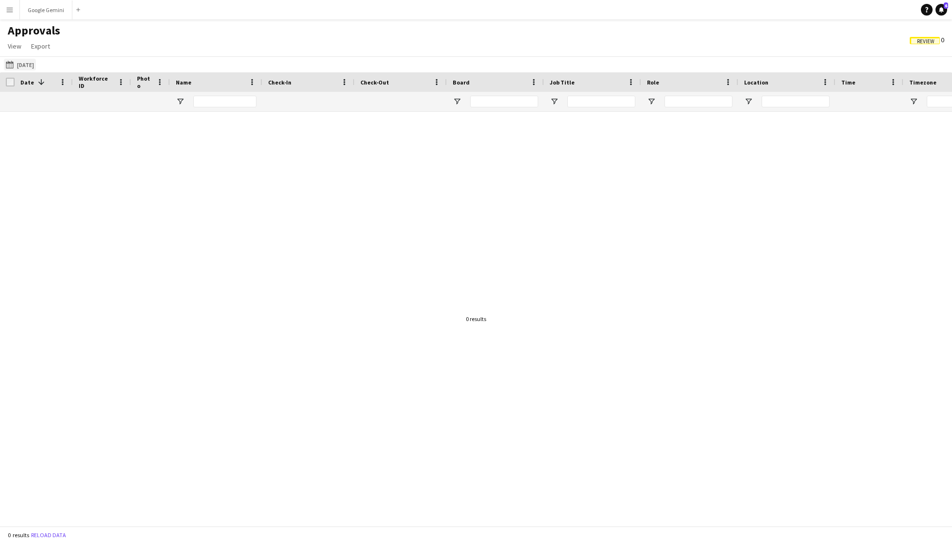
click at [30, 59] on button "[DATE] [DATE]" at bounding box center [20, 65] width 32 height 12
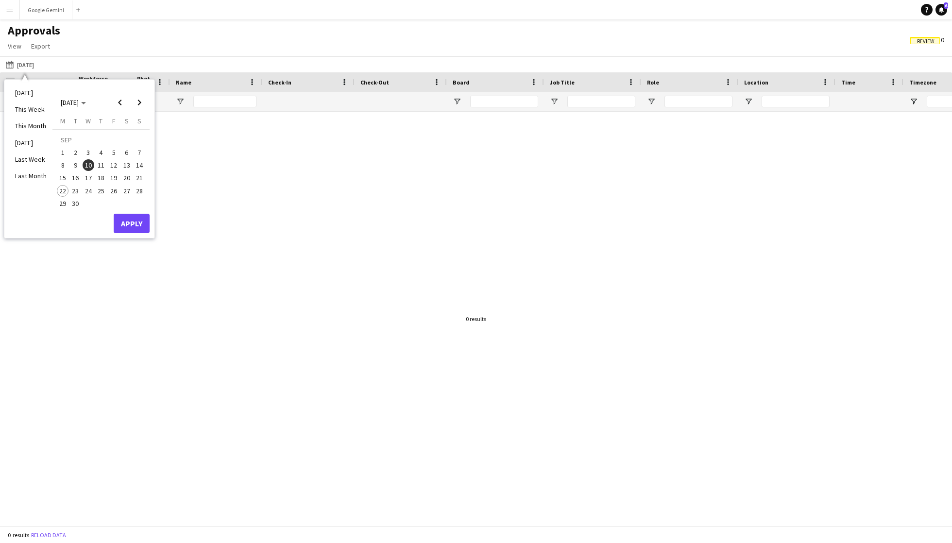
click at [77, 166] on span "9" at bounding box center [76, 165] width 12 height 12
click at [137, 232] on button "Apply" at bounding box center [132, 223] width 36 height 19
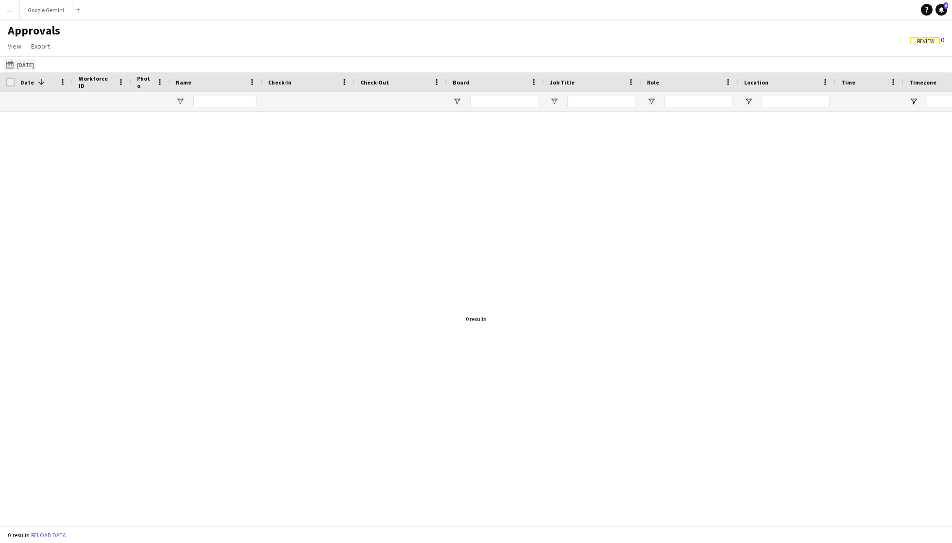
click at [32, 65] on button "[DATE] [DATE]" at bounding box center [20, 65] width 32 height 12
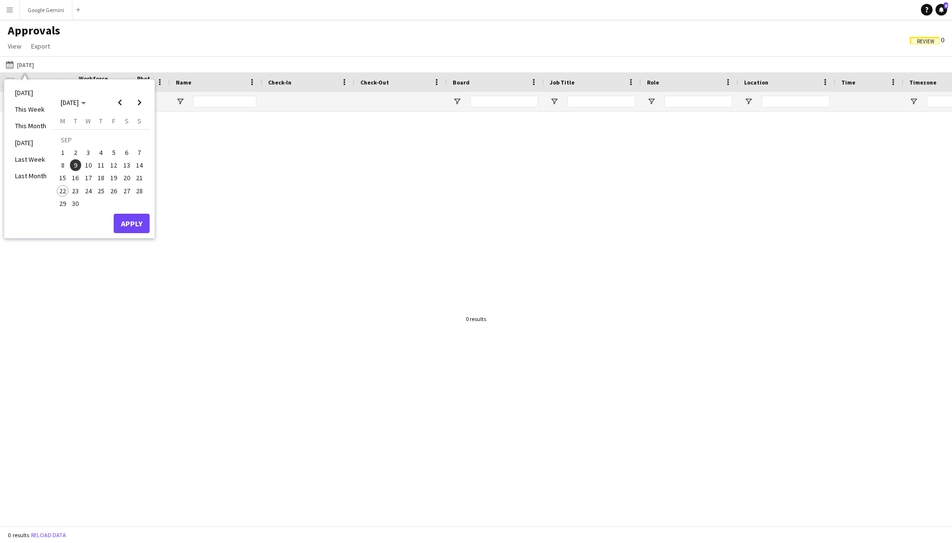
click at [142, 169] on span "14" at bounding box center [140, 165] width 12 height 12
click at [140, 218] on button "Apply" at bounding box center [132, 223] width 36 height 19
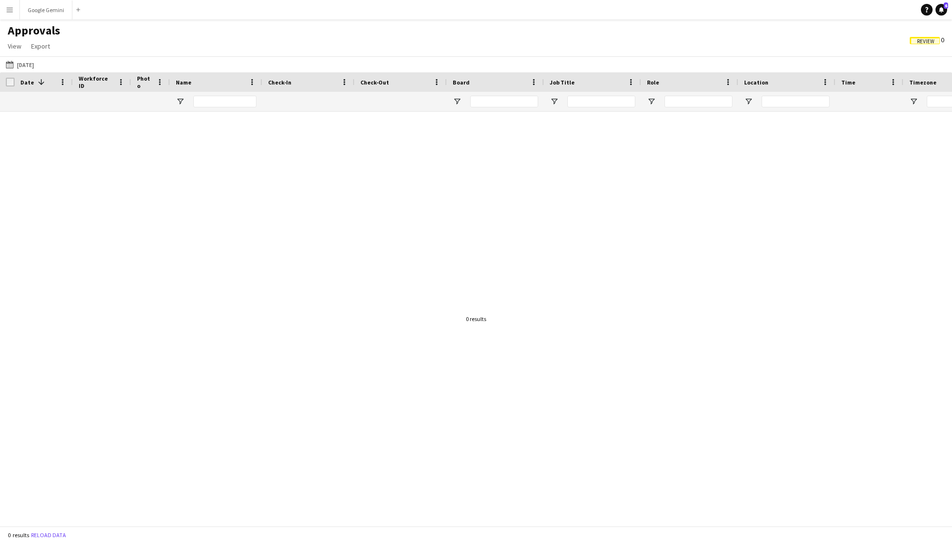
click at [923, 44] on div "Review 0" at bounding box center [927, 40] width 50 height 15
click at [922, 43] on span "Review" at bounding box center [925, 41] width 17 height 6
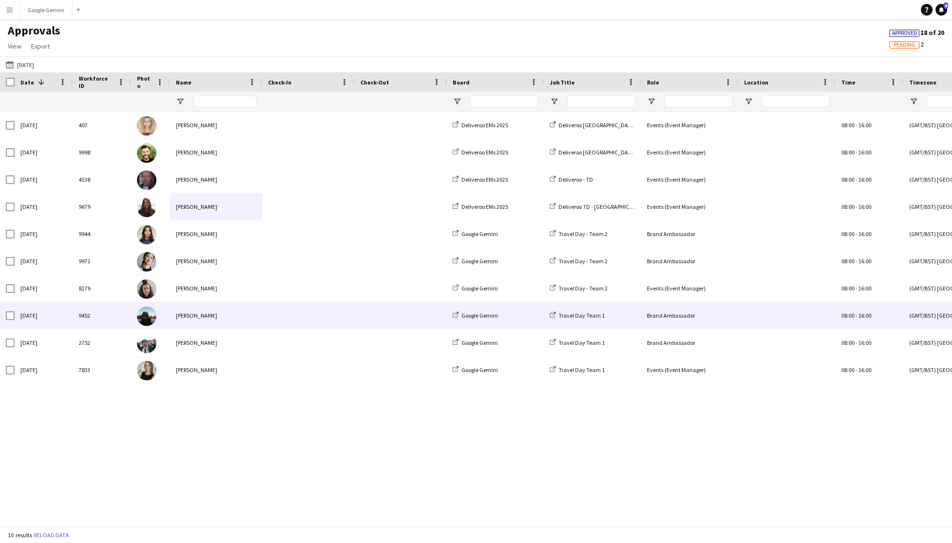
click at [267, 315] on div at bounding box center [308, 315] width 92 height 27
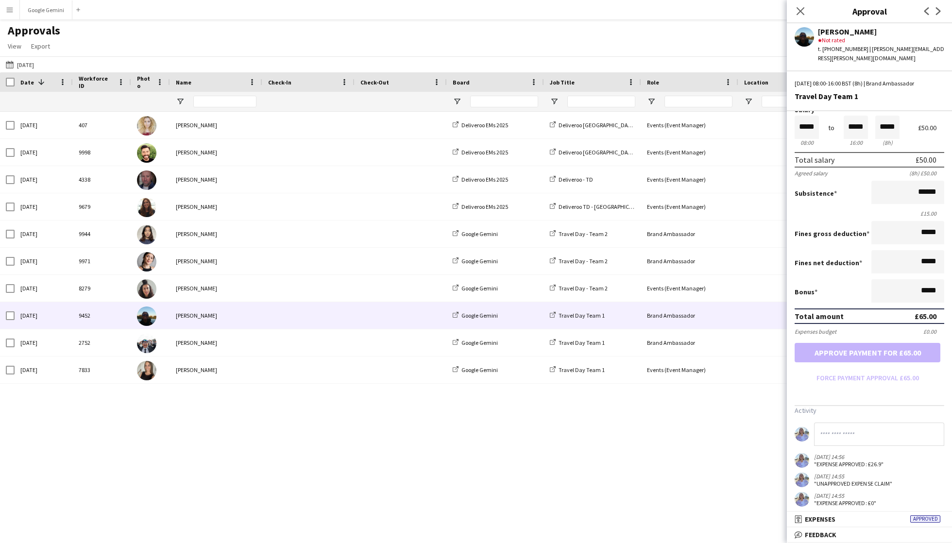
scroll to position [43, 0]
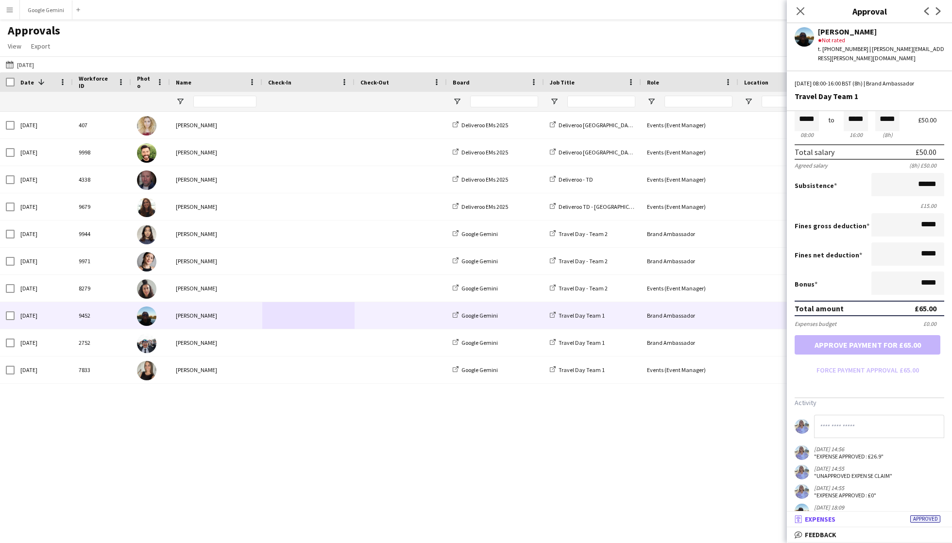
click at [862, 527] on mat-expansion-panel-header "receipt Expenses Approved" at bounding box center [869, 519] width 165 height 15
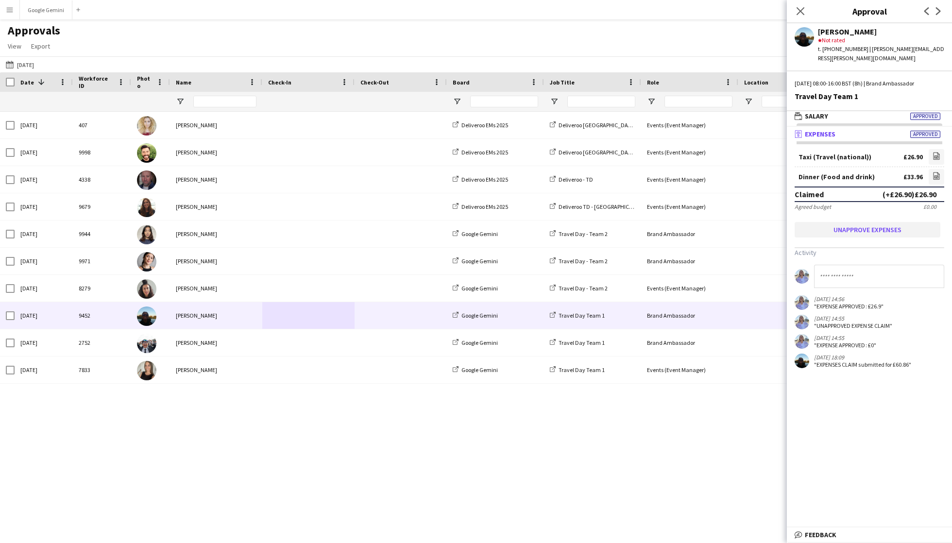
click at [885, 222] on button "Unapprove expenses" at bounding box center [868, 230] width 146 height 16
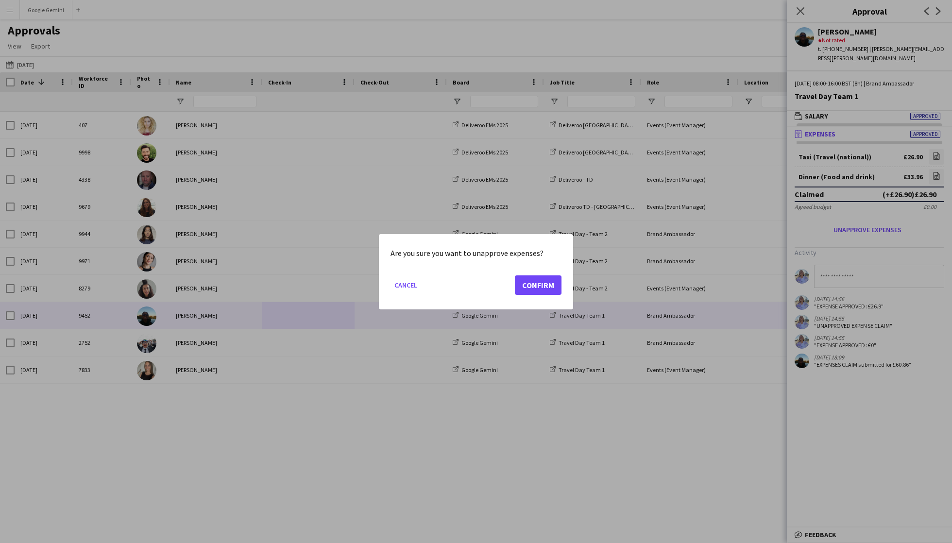
click at [556, 290] on button "Confirm" at bounding box center [538, 284] width 47 height 19
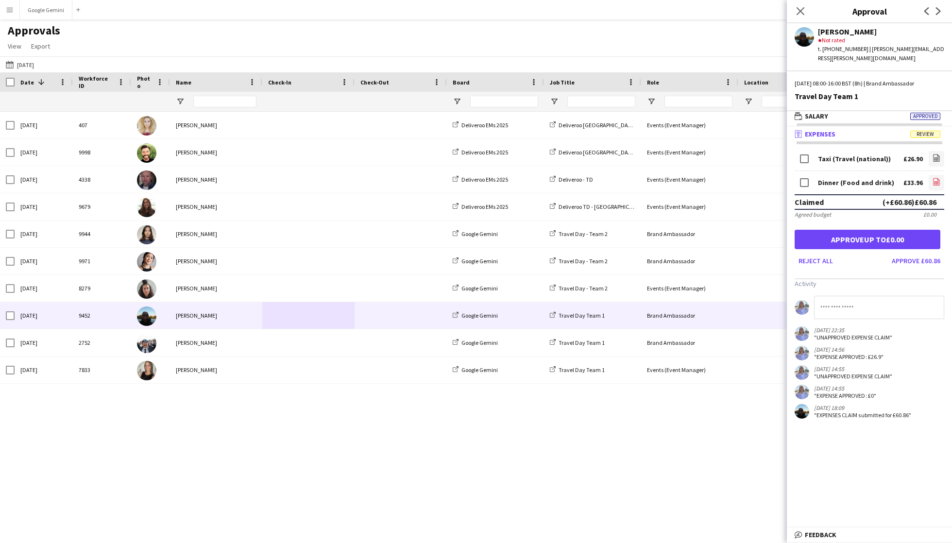
click at [937, 178] on app-icon "file-image" at bounding box center [937, 183] width 8 height 10
click at [824, 253] on button "Reject all" at bounding box center [816, 261] width 42 height 16
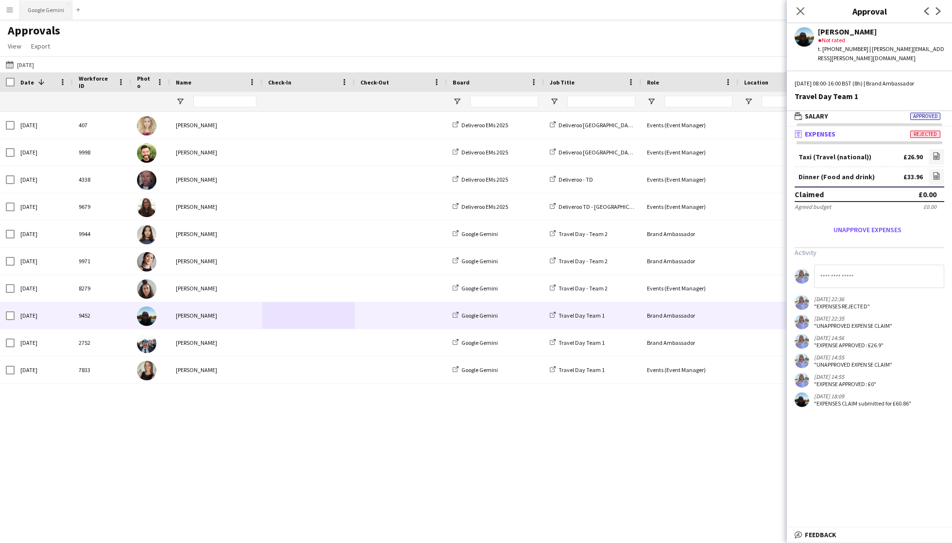
click at [44, 5] on button "Google Gemini Close" at bounding box center [46, 9] width 52 height 19
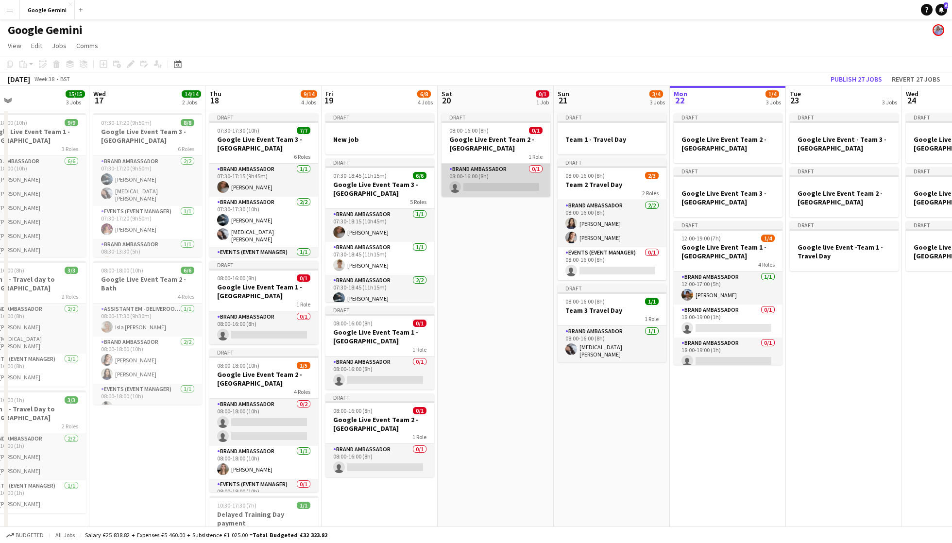
scroll to position [0, 259]
click at [547, 177] on app-card-role "Brand Ambassador 0/1 08:00-16:00 (8h) single-neutral-actions" at bounding box center [496, 180] width 109 height 33
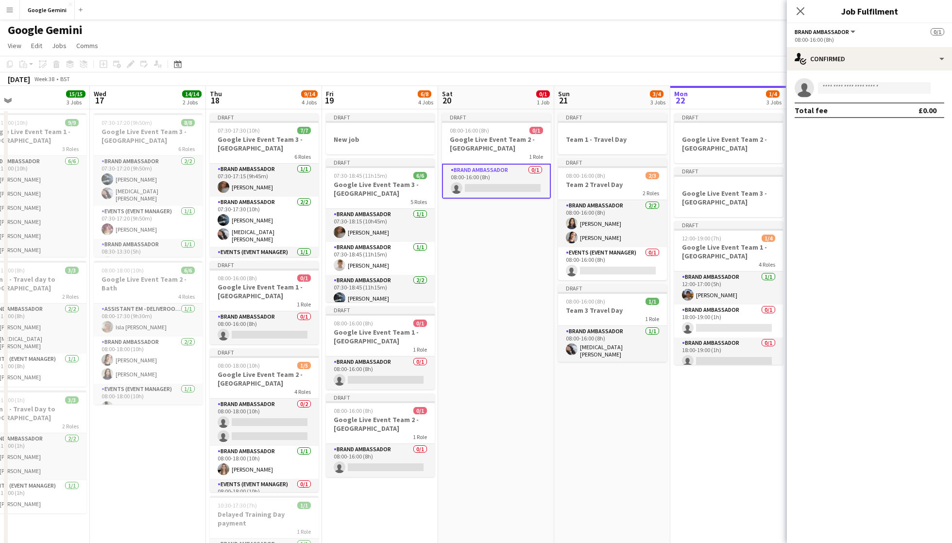
click at [508, 252] on app-date-cell "Draft 08:00-16:00 (8h) 0/1 Google Live Event Team 2 - London 1 Role Brand Ambas…" at bounding box center [496, 350] width 116 height 483
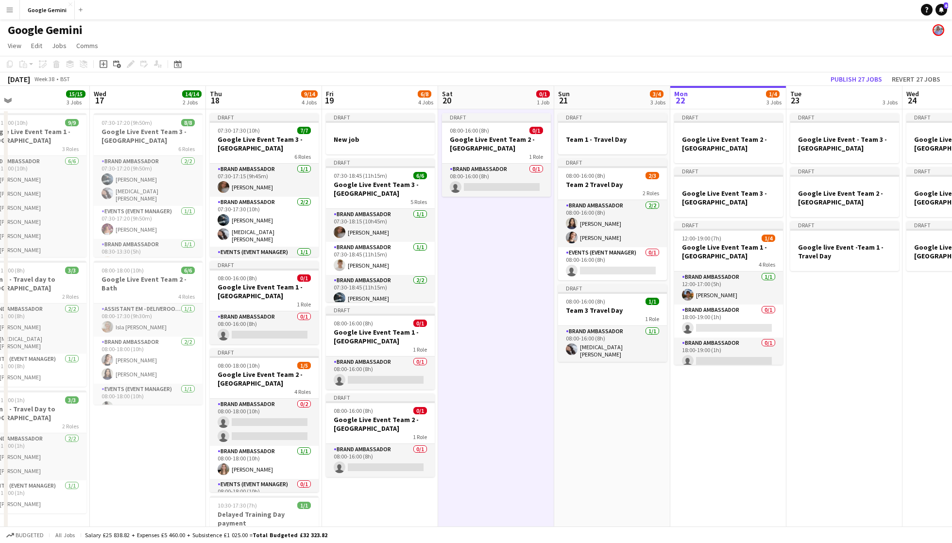
click at [603, 419] on app-date-cell "Draft Team 1 - Travel Day Draft 08:00-16:00 (8h) 2/3 Team 2 Travel Day 2 Roles …" at bounding box center [612, 350] width 116 height 483
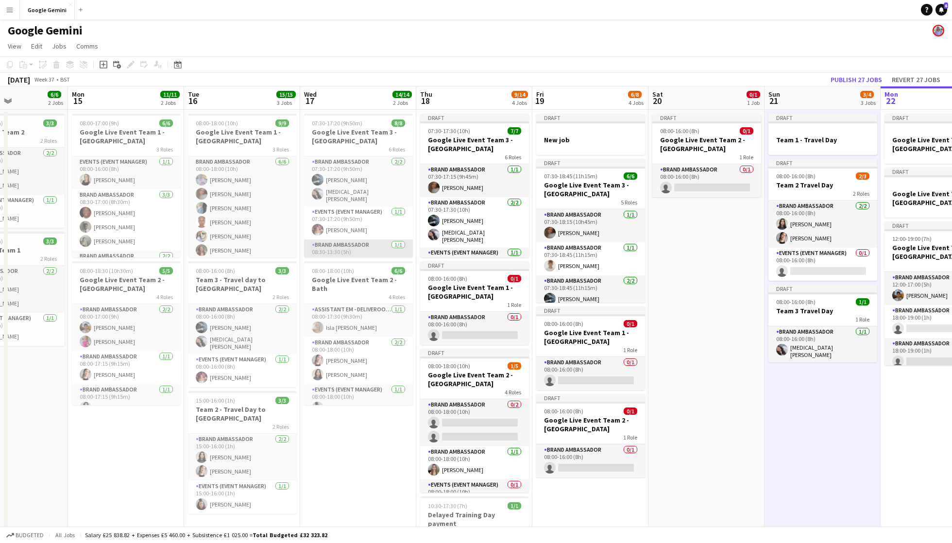
scroll to position [0, 241]
